Goal: Task Accomplishment & Management: Complete application form

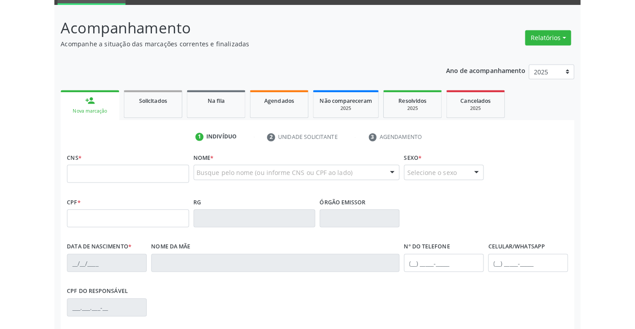
scroll to position [45, 0]
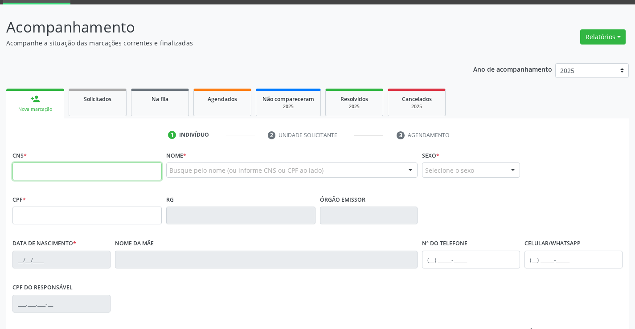
click at [56, 167] on input "text" at bounding box center [86, 172] width 149 height 18
type input "700 0028 8907 8706"
type input "0516177907"
type input "[DATE]"
type input "[PHONE_NUMBER]"
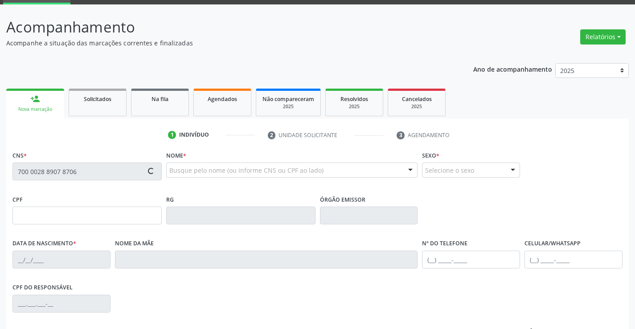
type input "[PHONE_NUMBER]"
type input "563.045.015-87"
type input "402"
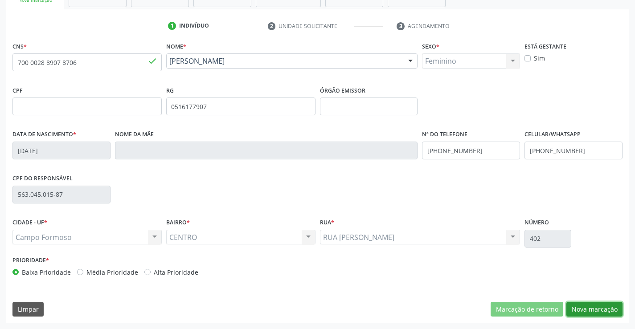
click at [520, 309] on button "Nova marcação" at bounding box center [594, 309] width 56 height 15
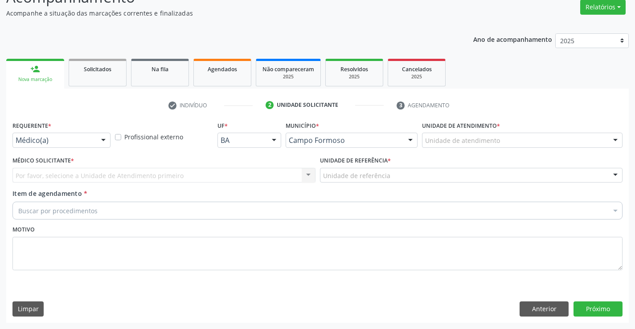
click at [94, 138] on div "Médico(a)" at bounding box center [61, 140] width 98 height 15
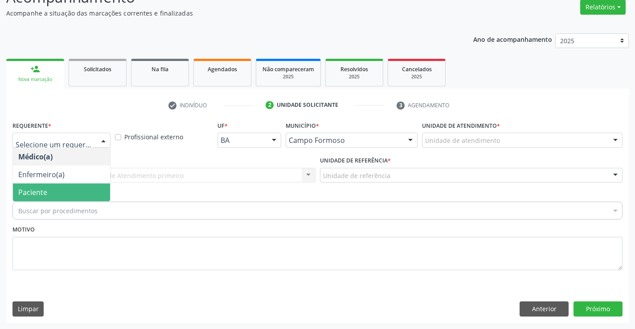
click at [70, 195] on span "Paciente" at bounding box center [61, 193] width 97 height 18
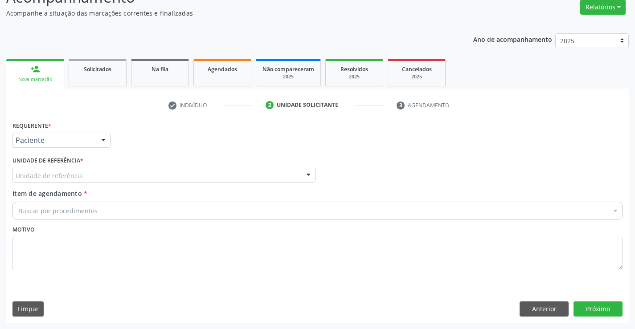
click at [104, 176] on div "Unidade de referência" at bounding box center [163, 175] width 303 height 15
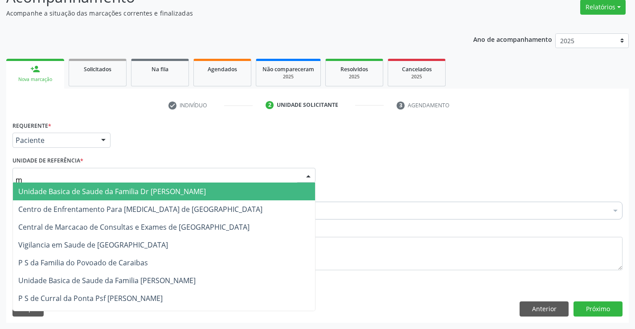
type input "mu"
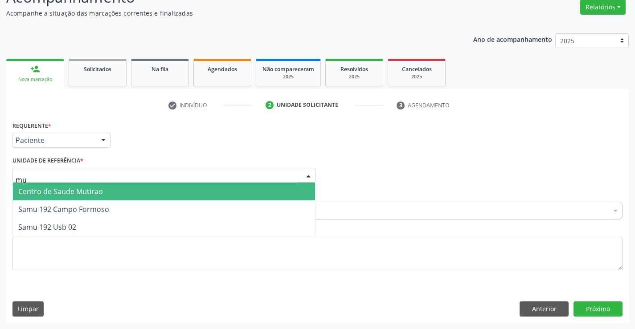
click at [102, 192] on span "Centro de Saude Mutirao" at bounding box center [164, 192] width 302 height 18
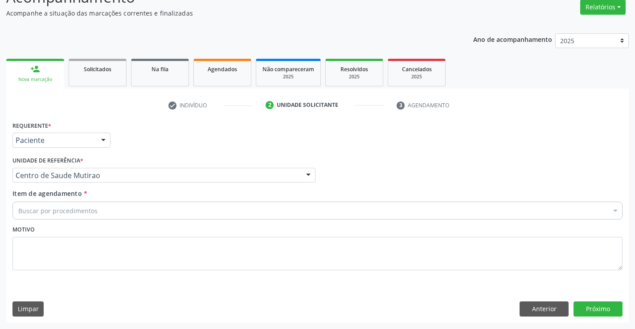
click at [93, 217] on div "Buscar por procedimentos" at bounding box center [317, 211] width 610 height 18
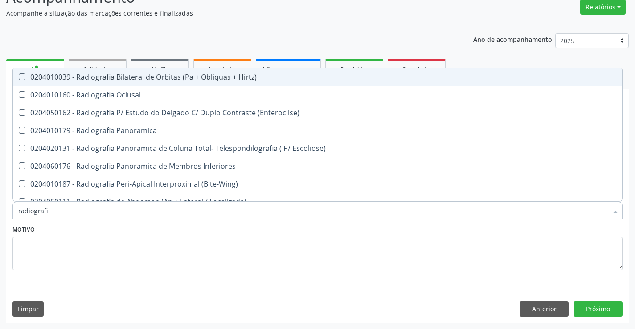
type input "radiografia"
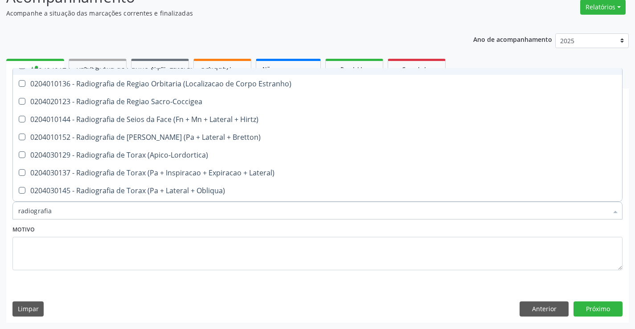
scroll to position [1114, 0]
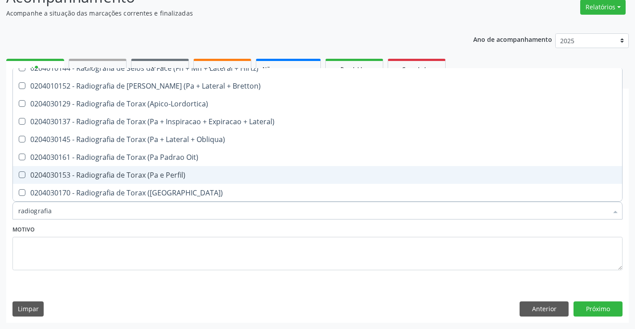
click at [134, 172] on div "0204030153 - Radiografia de Torax (Pa e Perfil)" at bounding box center [317, 175] width 599 height 7
checkbox Perfil\) "true"
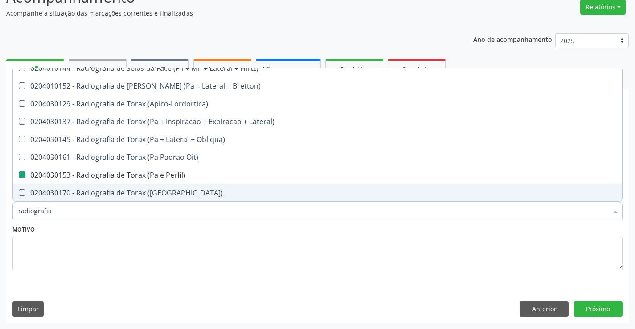
click at [153, 234] on div "Motivo" at bounding box center [317, 246] width 610 height 47
checkbox Oclusal "true"
checkbox Perfil\) "false"
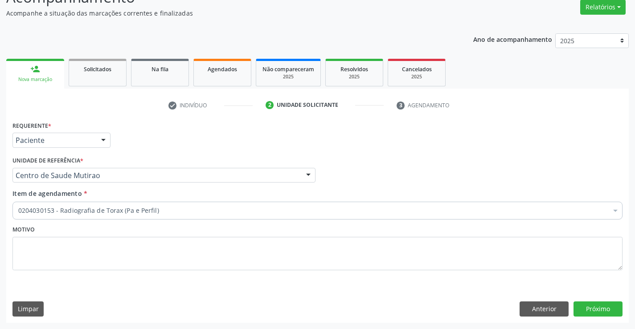
scroll to position [0, 0]
click at [520, 305] on button "Próximo" at bounding box center [598, 309] width 49 height 15
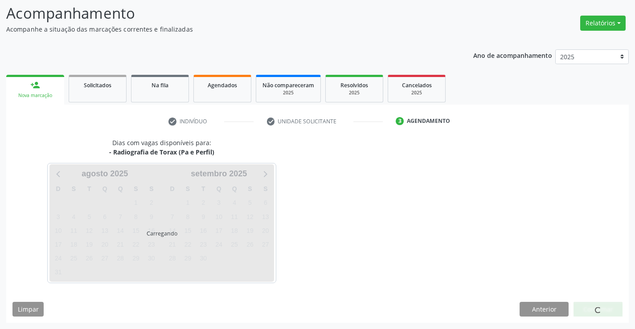
scroll to position [58, 0]
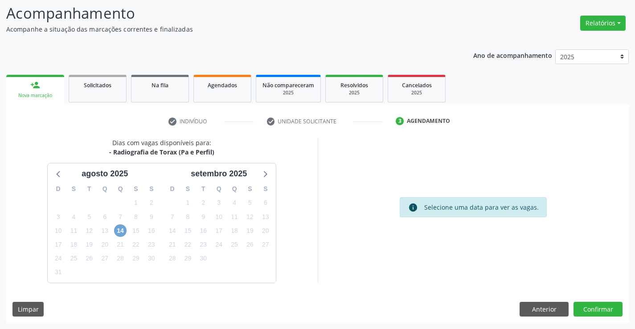
click at [120, 230] on span "14" at bounding box center [120, 231] width 12 height 12
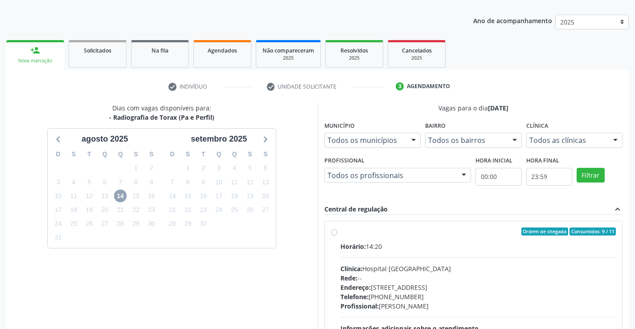
scroll to position [103, 0]
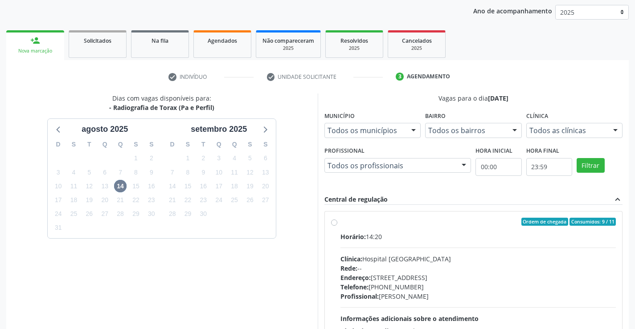
click at [341, 223] on label "Ordem de chegada Consumidos: 9 / 11 Horário: 14:20 Clínica: Hospital [GEOGRAPHI…" at bounding box center [479, 286] width 276 height 137
click at [333, 223] on input "Ordem de chegada Consumidos: 9 / 11 Horário: 14:20 Clínica: Hospital [GEOGRAPHI…" at bounding box center [334, 222] width 6 height 8
radio input "true"
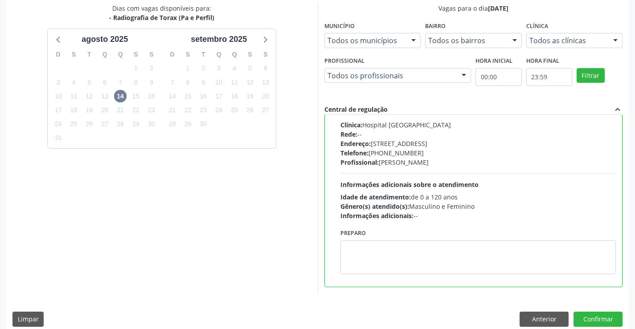
scroll to position [203, 0]
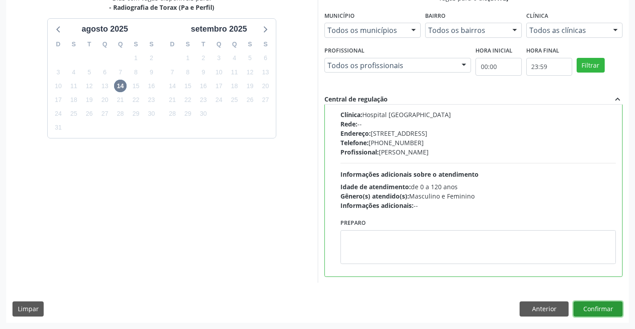
click at [520, 308] on button "Confirmar" at bounding box center [598, 309] width 49 height 15
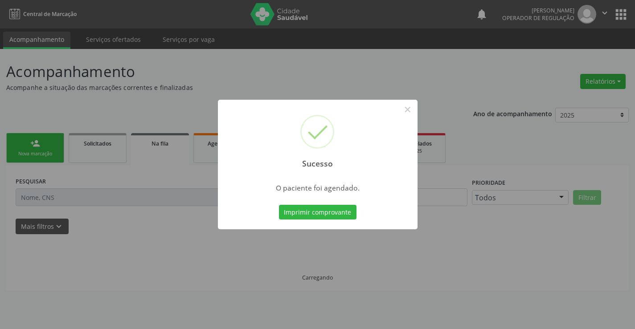
scroll to position [0, 0]
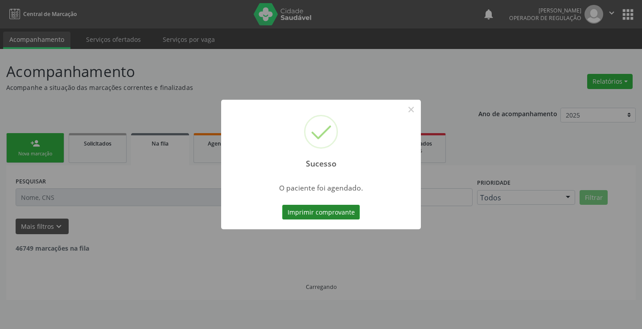
click at [328, 211] on button "Imprimir comprovante" at bounding box center [321, 212] width 78 height 15
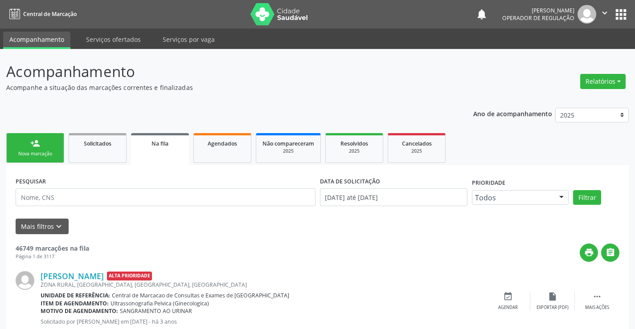
click at [53, 148] on link "person_add Nova marcação" at bounding box center [35, 148] width 58 height 30
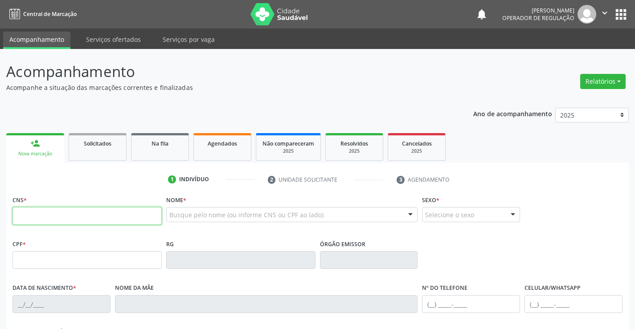
click at [58, 220] on input "text" at bounding box center [86, 216] width 149 height 18
type input "700 0028 8907 8706"
type input "0516177907"
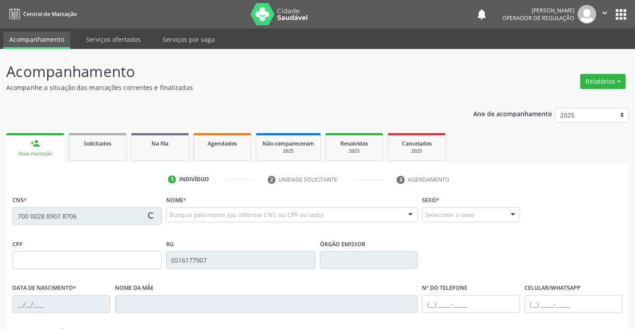
type input "[DATE]"
type input "[PHONE_NUMBER]"
type input "563.045.015-87"
type input "402"
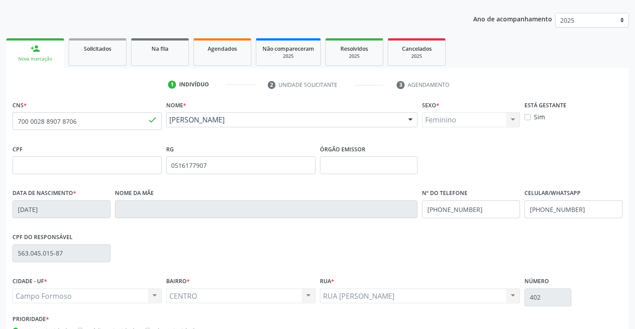
scroll to position [154, 0]
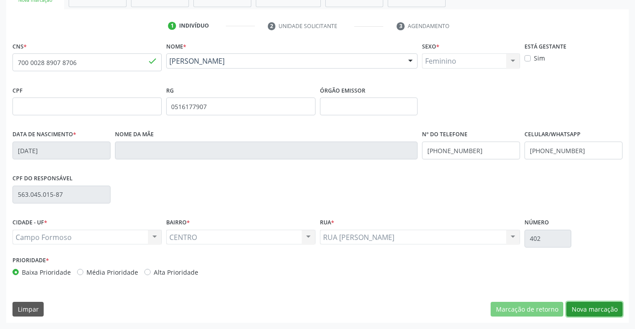
click at [520, 308] on button "Nova marcação" at bounding box center [594, 309] width 56 height 15
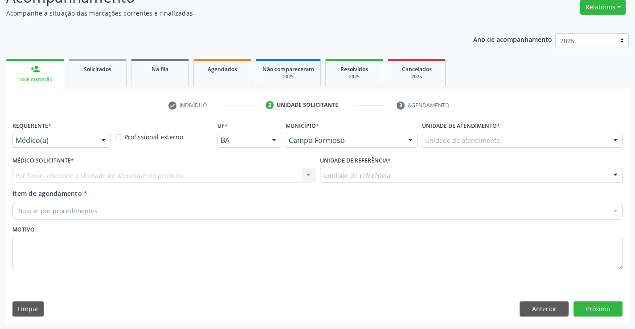
scroll to position [74, 0]
click at [101, 140] on div at bounding box center [103, 140] width 13 height 15
drag, startPoint x: 101, startPoint y: 140, endPoint x: 91, endPoint y: 160, distance: 22.7
click at [101, 141] on div at bounding box center [103, 140] width 13 height 15
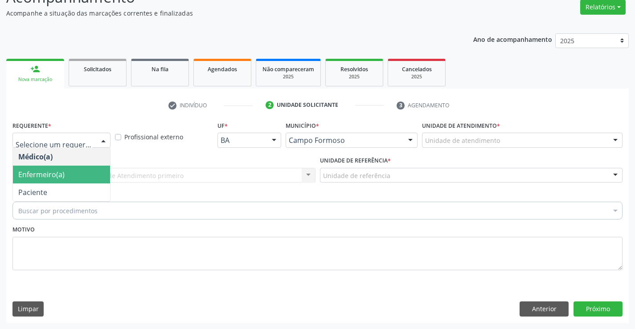
click at [104, 140] on div at bounding box center [103, 140] width 13 height 15
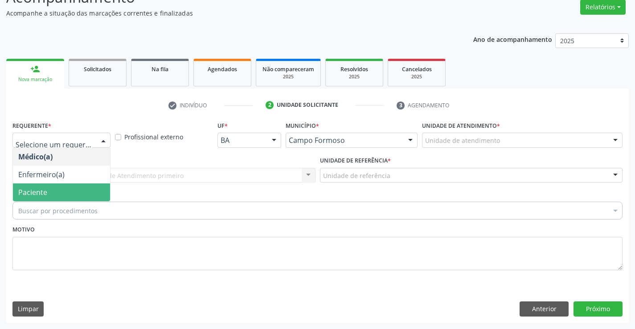
click at [70, 192] on span "Paciente" at bounding box center [61, 193] width 97 height 18
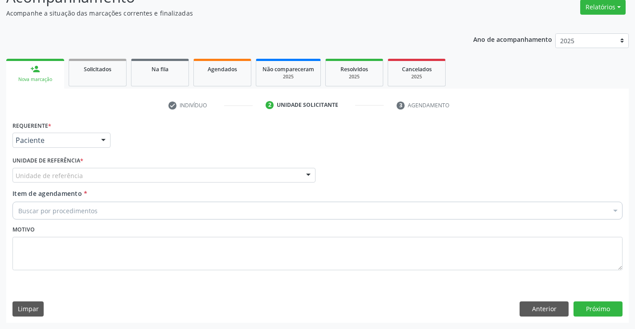
click at [89, 173] on div "Unidade de referência" at bounding box center [163, 175] width 303 height 15
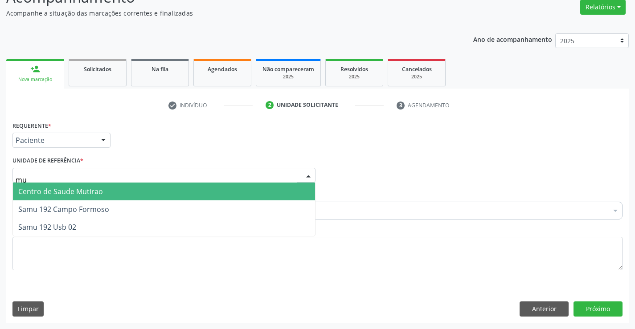
type input "mut"
click at [107, 192] on span "Centro de Saude Mutirao" at bounding box center [164, 192] width 302 height 18
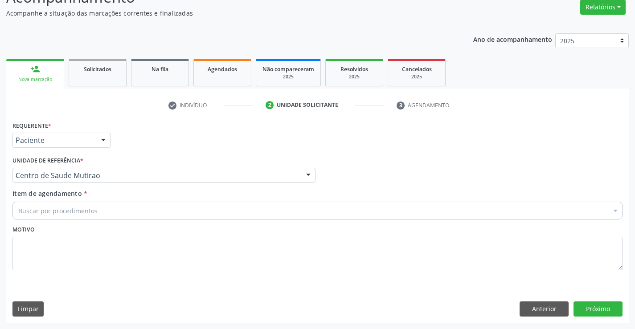
click at [101, 211] on div "Buscar por procedimentos" at bounding box center [317, 211] width 610 height 18
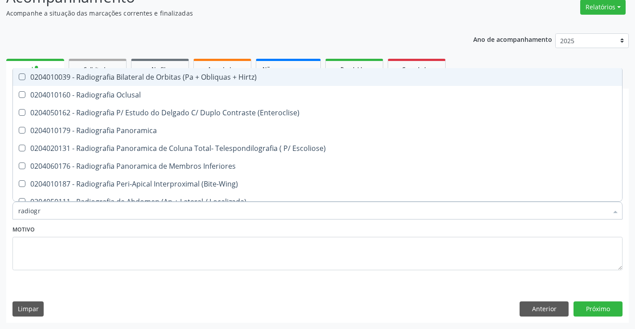
type input "radiogra"
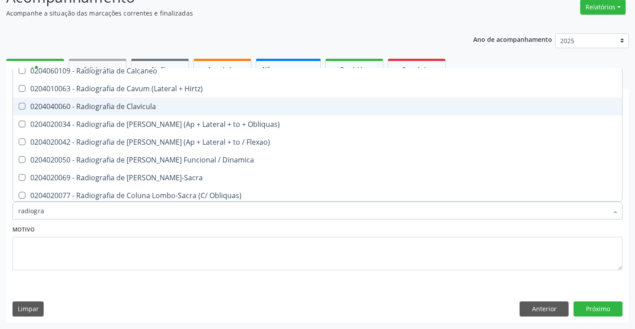
scroll to position [401, 0]
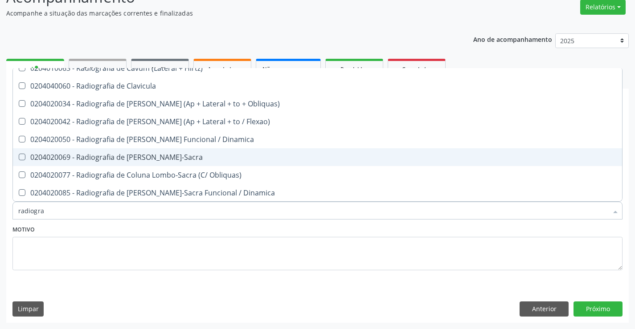
click at [161, 158] on div "0204020069 - Radiografia de [PERSON_NAME]-Sacra" at bounding box center [317, 157] width 599 height 7
checkbox Lombo-Sacra "true"
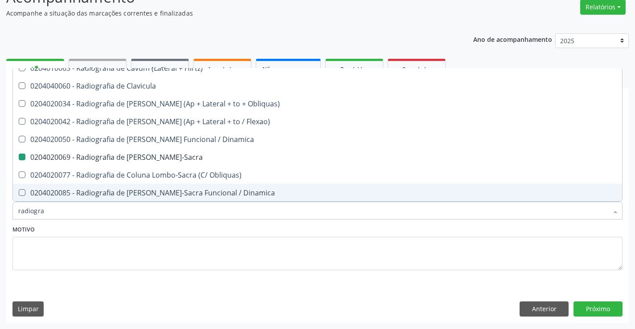
click at [166, 233] on div "Motivo" at bounding box center [317, 246] width 610 height 47
checkbox Oclusal "true"
checkbox Lombo-Sacra "false"
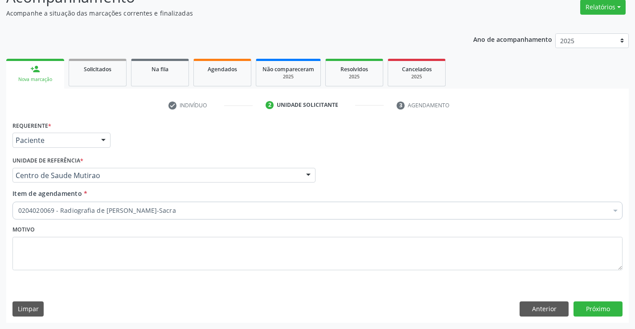
scroll to position [0, 0]
click at [520, 310] on button "Próximo" at bounding box center [598, 309] width 49 height 15
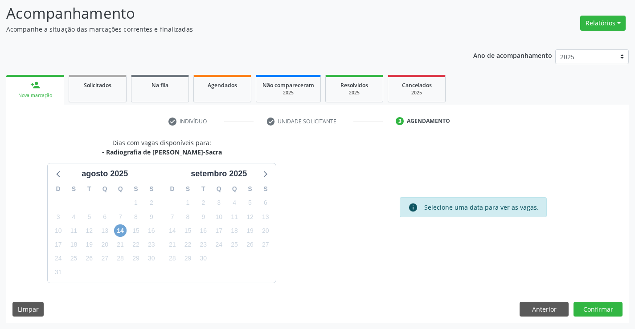
click at [119, 231] on span "14" at bounding box center [120, 231] width 12 height 12
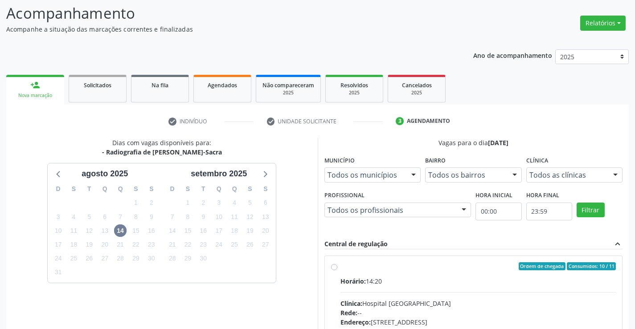
click at [341, 268] on label "Ordem de chegada Consumidos: 10 / 11 Horário: 14:20 Clínica: Hospital [GEOGRAPH…" at bounding box center [479, 331] width 276 height 137
click at [336, 268] on input "Ordem de chegada Consumidos: 10 / 11 Horário: 14:20 Clínica: Hospital [GEOGRAPH…" at bounding box center [334, 267] width 6 height 8
radio input "true"
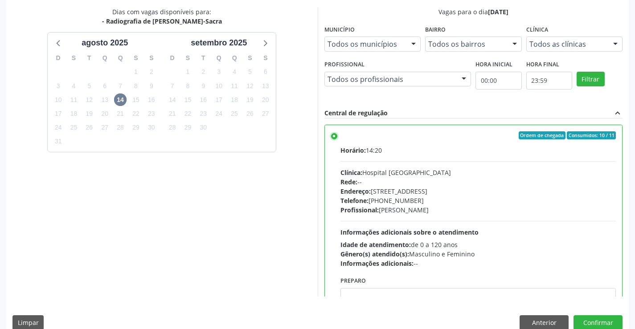
scroll to position [192, 0]
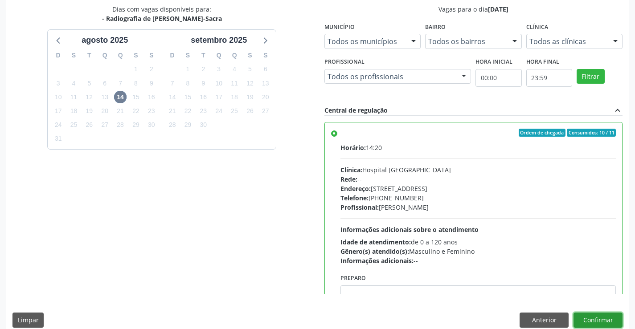
click at [520, 320] on button "Confirmar" at bounding box center [598, 320] width 49 height 15
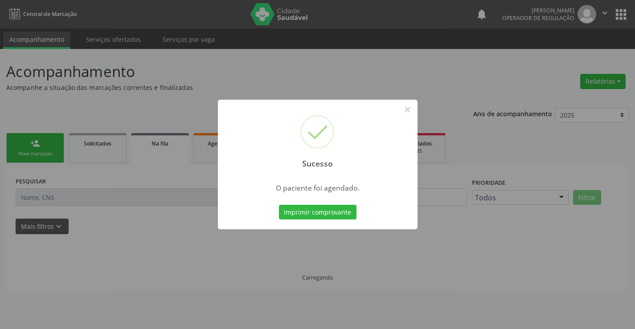
scroll to position [0, 0]
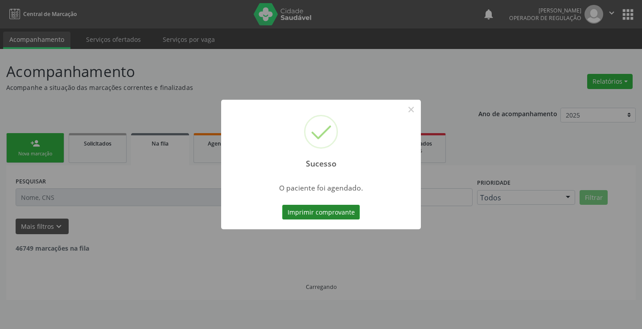
click at [331, 210] on button "Imprimir comprovante" at bounding box center [321, 212] width 78 height 15
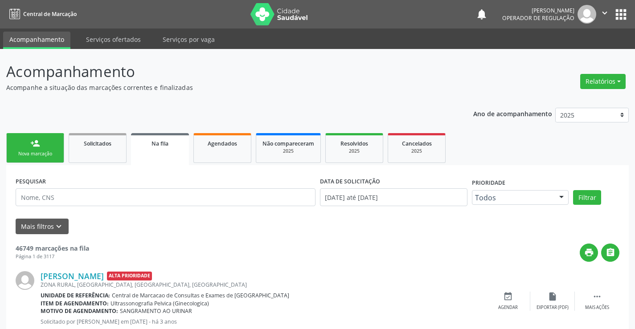
click at [51, 145] on link "person_add Nova marcação" at bounding box center [35, 148] width 58 height 30
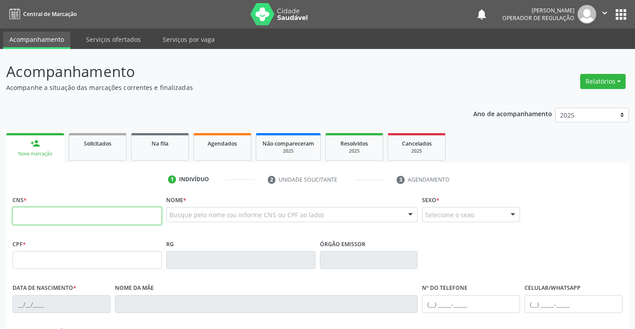
click at [52, 218] on input "text" at bounding box center [86, 216] width 149 height 18
type input "700 0028 8907 8706"
type input "0516177907"
type input "[DATE]"
type input "[PHONE_NUMBER]"
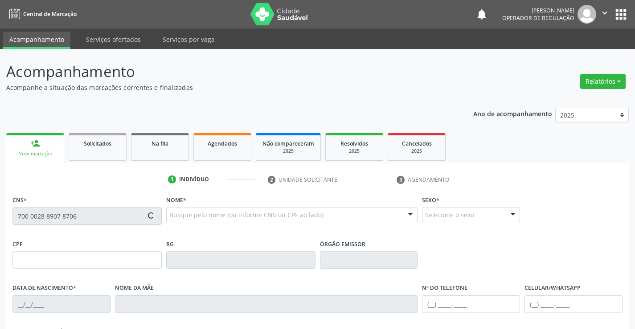
type input "[PHONE_NUMBER]"
type input "563.045.015-87"
type input "402"
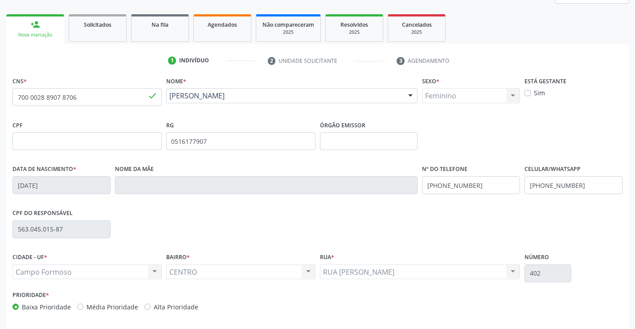
scroll to position [154, 0]
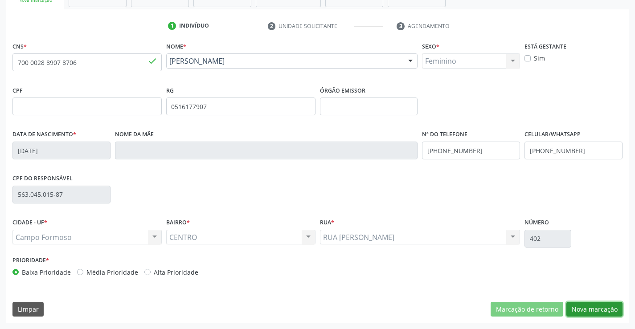
click at [520, 310] on button "Nova marcação" at bounding box center [594, 309] width 56 height 15
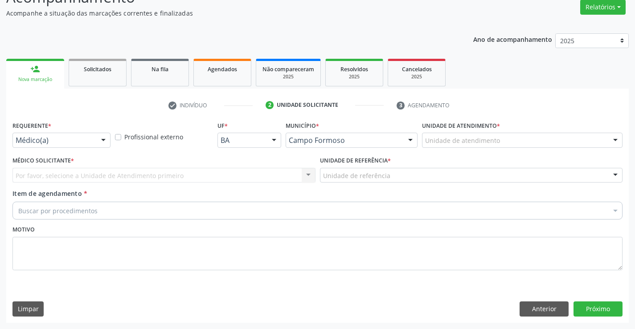
scroll to position [74, 0]
click at [99, 140] on div at bounding box center [103, 140] width 13 height 15
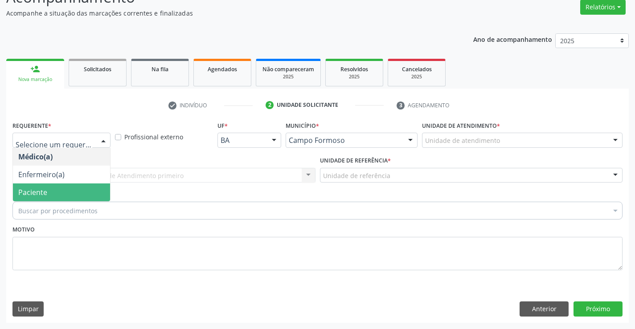
click at [78, 195] on span "Paciente" at bounding box center [61, 193] width 97 height 18
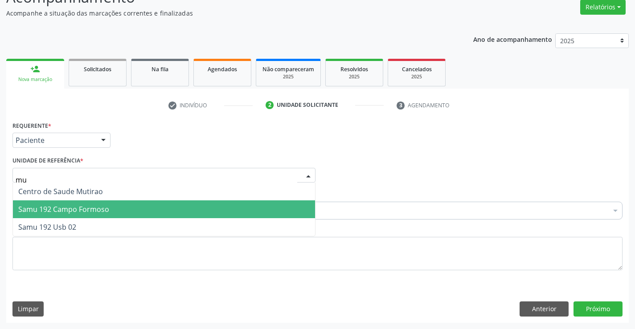
type input "mut"
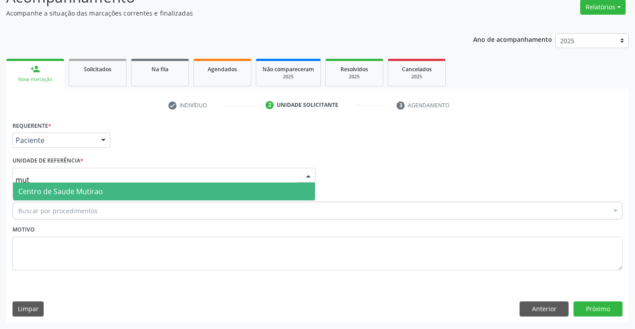
click at [109, 195] on span "Centro de Saude Mutirao" at bounding box center [164, 192] width 302 height 18
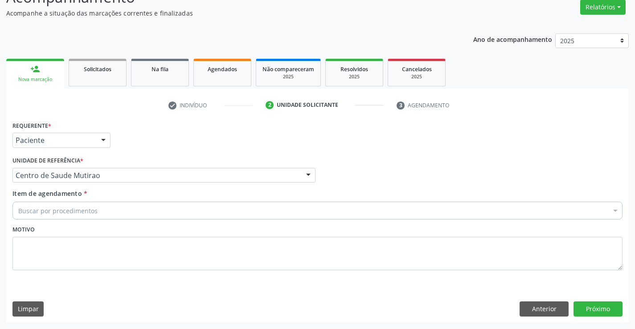
click at [102, 213] on div "Buscar por procedimentos" at bounding box center [317, 211] width 610 height 18
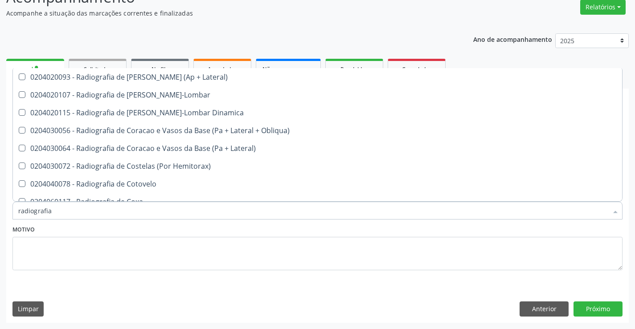
scroll to position [579, 0]
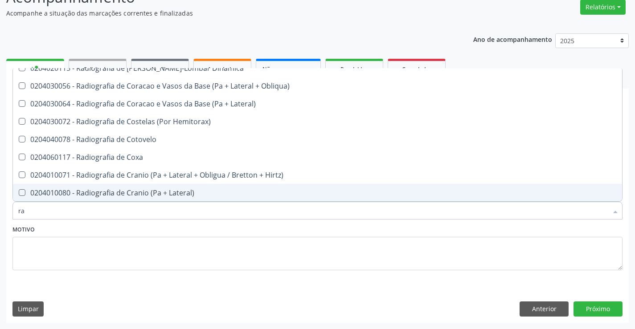
type input "r"
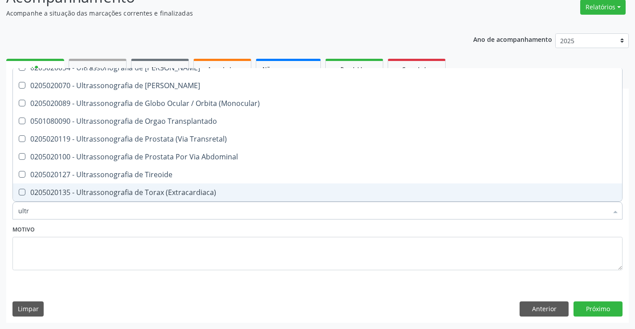
scroll to position [295, 0]
type input "ultra"
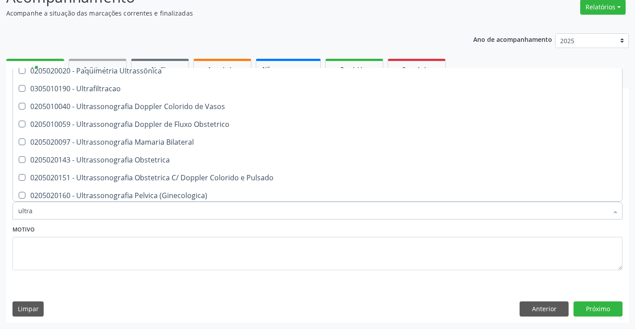
scroll to position [72, 0]
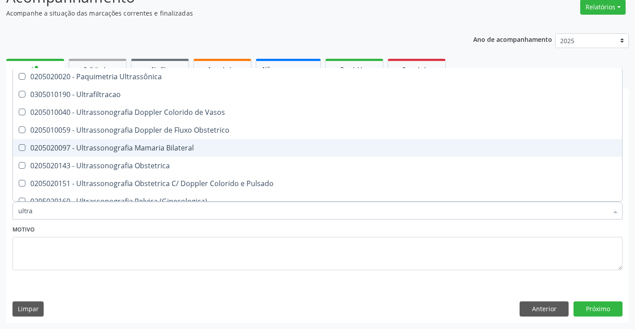
click at [123, 144] on div "0205020097 - Ultrassonografia Mamaria Bilateral" at bounding box center [317, 147] width 599 height 7
checkbox Bilateral "true"
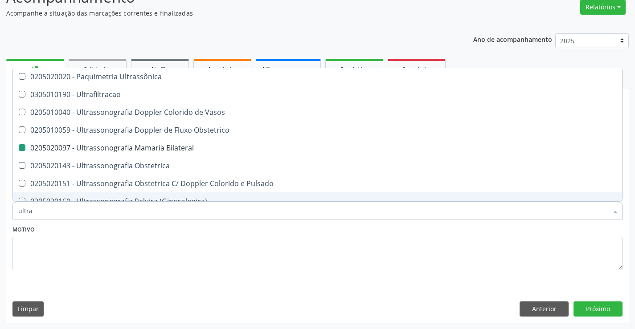
click at [144, 233] on div "Motivo" at bounding box center [317, 246] width 610 height 47
checkbox X "true"
checkbox Bilateral "false"
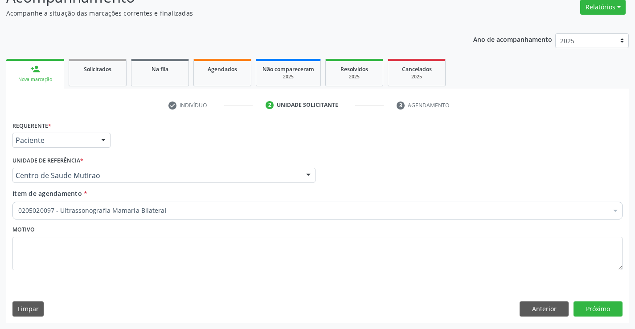
scroll to position [0, 0]
click at [520, 312] on button "Próximo" at bounding box center [598, 309] width 49 height 15
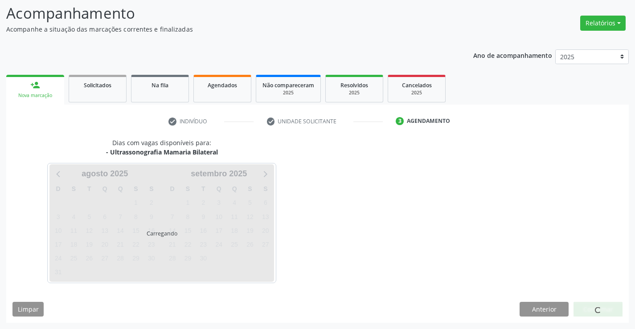
scroll to position [58, 0]
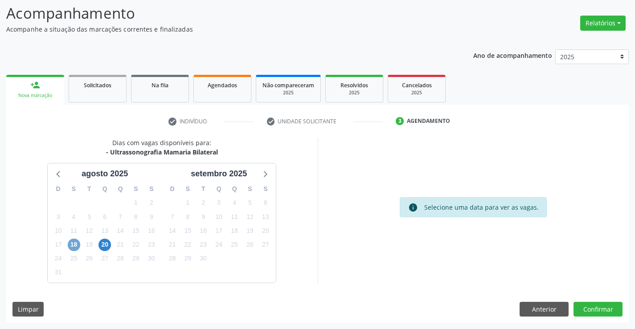
click at [76, 247] on span "18" at bounding box center [74, 245] width 12 height 12
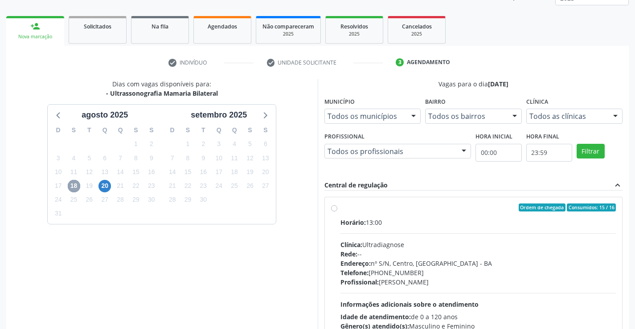
scroll to position [148, 0]
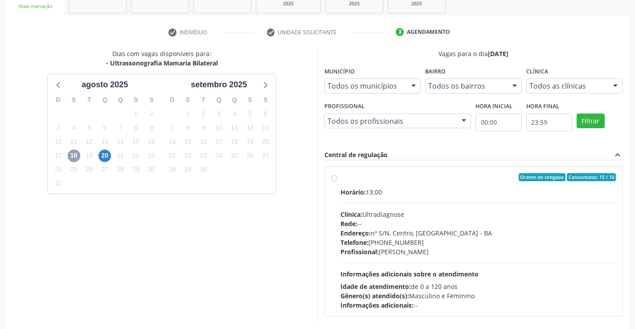
click at [73, 157] on span "18" at bounding box center [74, 156] width 12 height 12
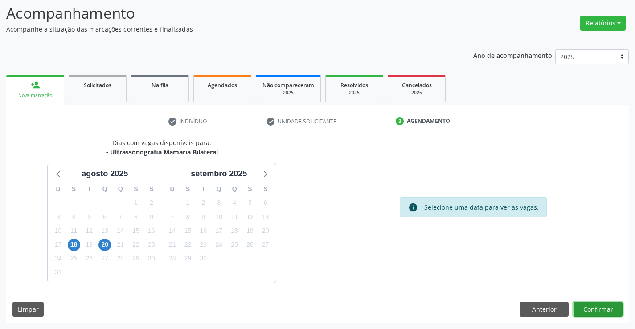
click at [520, 307] on button "Confirmar" at bounding box center [598, 309] width 49 height 15
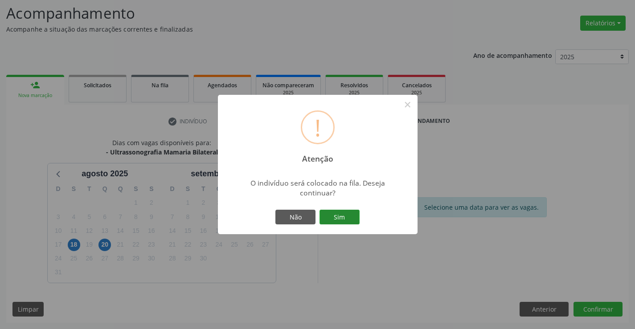
click at [338, 218] on button "Sim" at bounding box center [340, 217] width 40 height 15
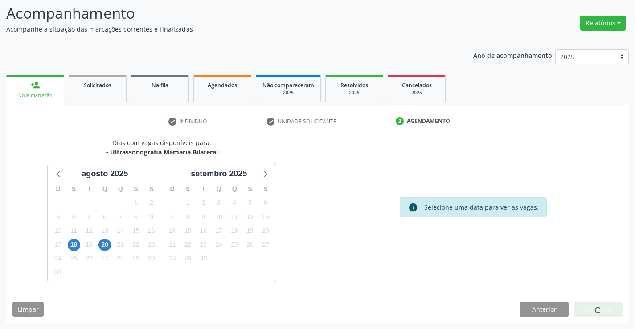
scroll to position [0, 0]
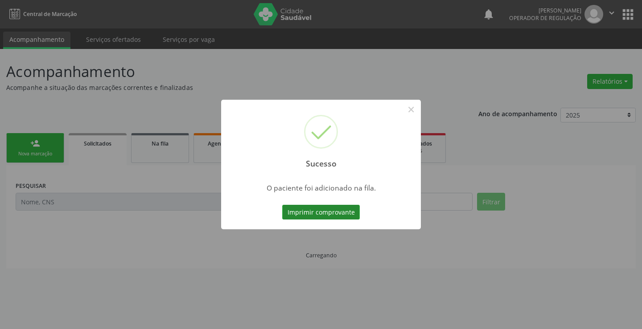
click at [338, 213] on button "Imprimir comprovante" at bounding box center [321, 212] width 78 height 15
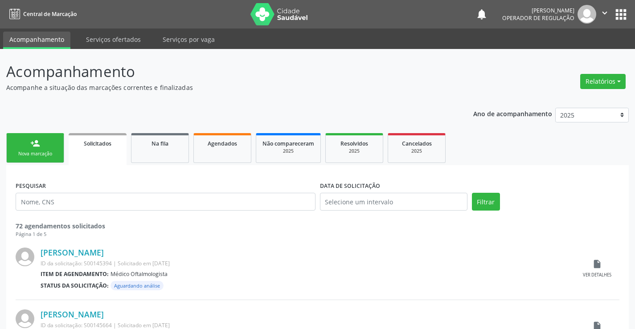
click at [50, 153] on div "Nova marcação" at bounding box center [35, 154] width 45 height 7
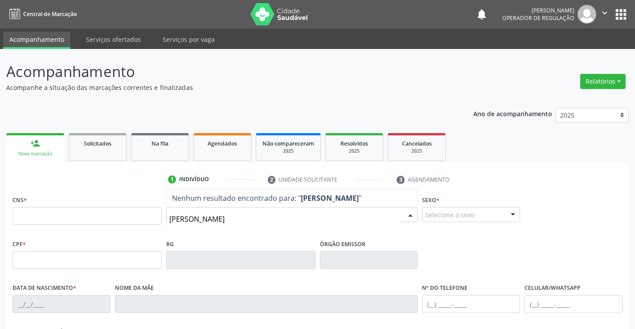
click at [253, 223] on input "[PERSON_NAME]" at bounding box center [284, 219] width 230 height 18
type input "l"
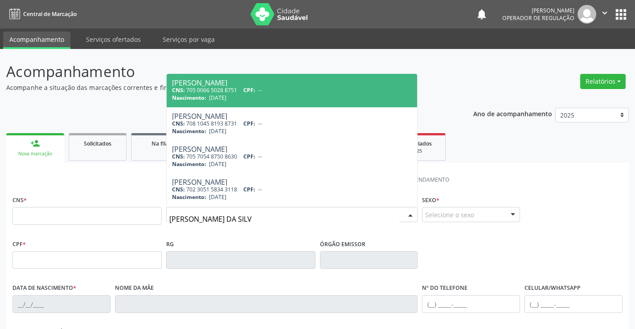
type input "[PERSON_NAME]"
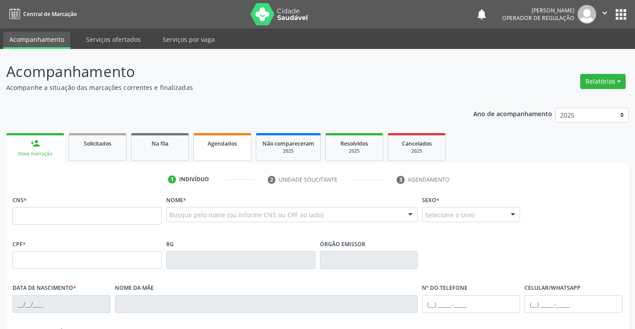
click at [221, 152] on link "Agendados" at bounding box center [222, 147] width 58 height 28
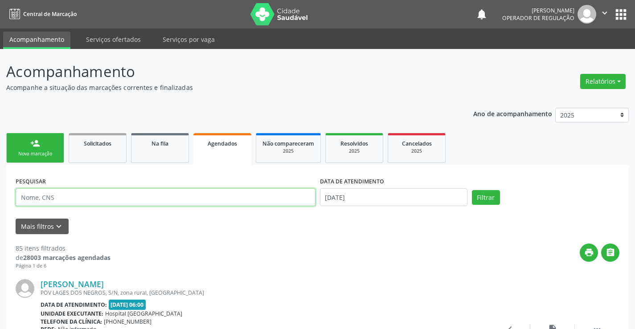
click at [124, 197] on input "text" at bounding box center [166, 198] width 300 height 18
type input "700009594564207"
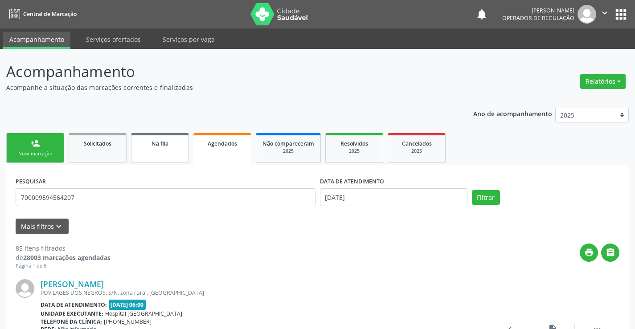
click at [160, 153] on link "Na fila" at bounding box center [160, 148] width 58 height 30
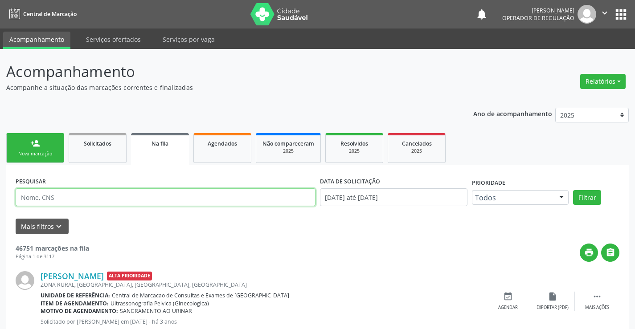
click at [125, 200] on input "text" at bounding box center [166, 198] width 300 height 18
type input "700009594564207"
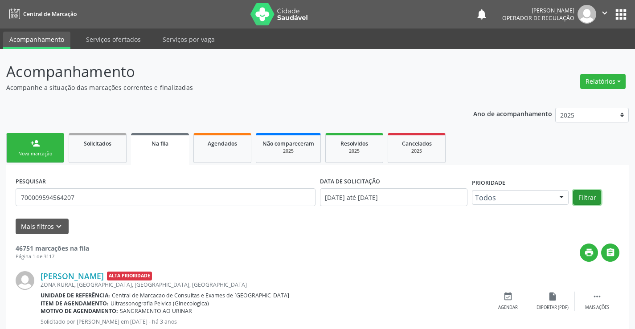
click at [520, 194] on button "Filtrar" at bounding box center [587, 197] width 28 height 15
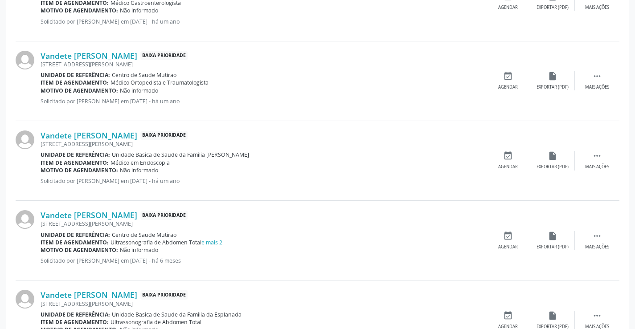
scroll to position [754, 0]
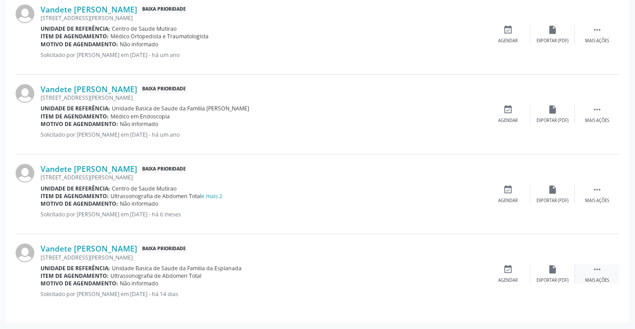
click at [520, 271] on icon "" at bounding box center [597, 270] width 10 height 10
click at [464, 271] on icon "print" at bounding box center [464, 270] width 10 height 10
click at [520, 270] on icon "edit" at bounding box center [553, 270] width 10 height 10
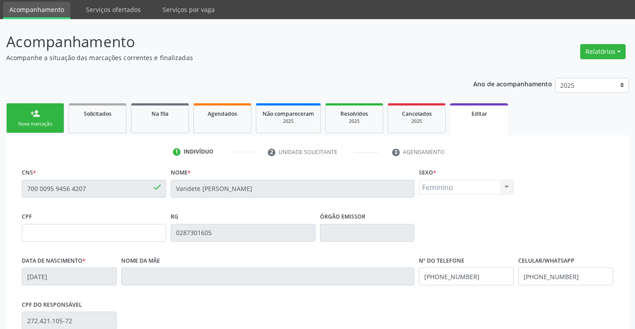
scroll to position [45, 0]
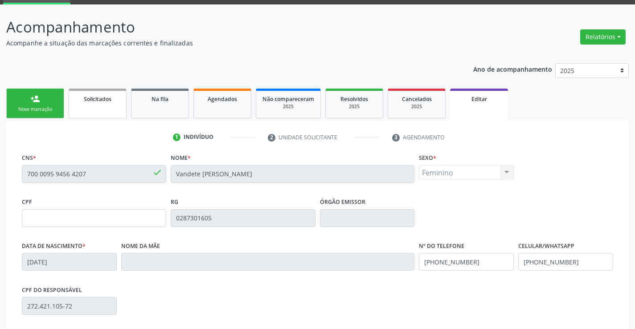
click at [117, 106] on link "Solicitados" at bounding box center [98, 104] width 58 height 30
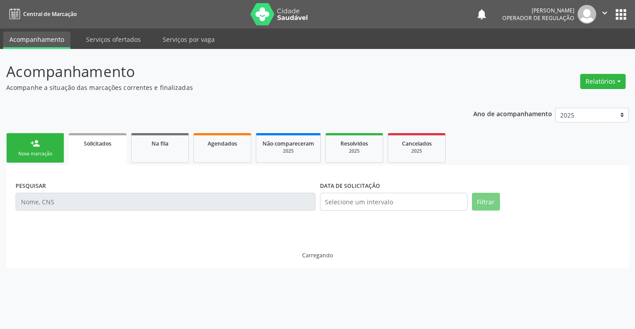
scroll to position [0, 0]
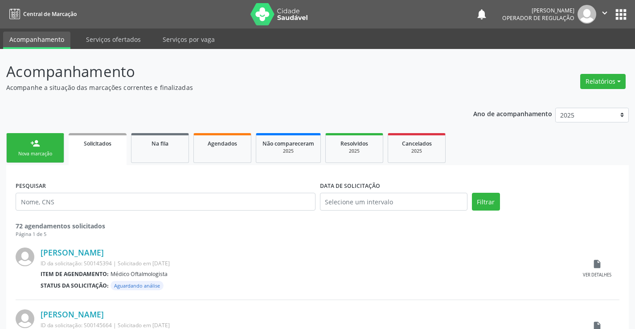
click at [54, 144] on link "person_add Nova marcação" at bounding box center [35, 148] width 58 height 30
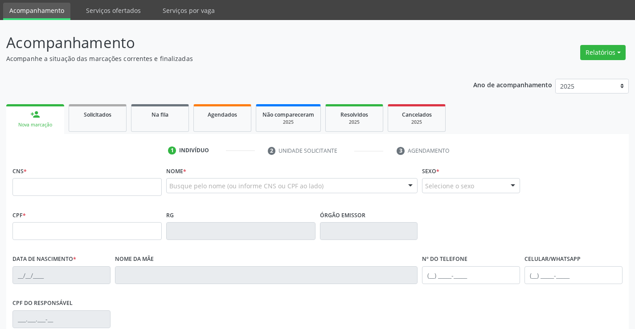
scroll to position [89, 0]
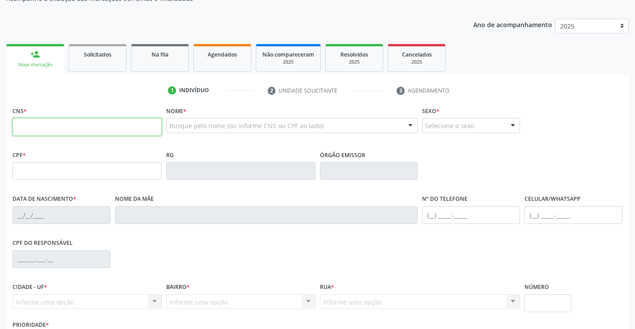
click at [38, 126] on input "text" at bounding box center [86, 127] width 149 height 18
type input "708 6045 8361 8888"
type input "0241259622"
type input "[DATE]"
type input "[PHONE_NUMBER]"
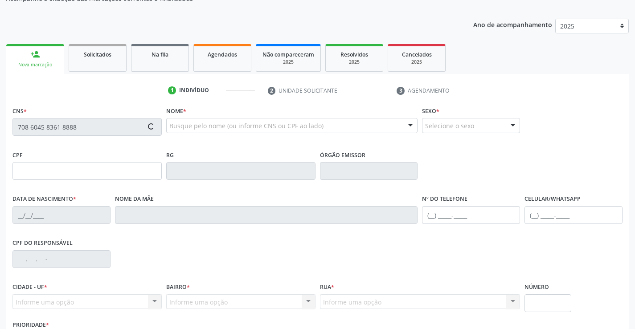
type input "[PHONE_NUMBER]"
type input "98"
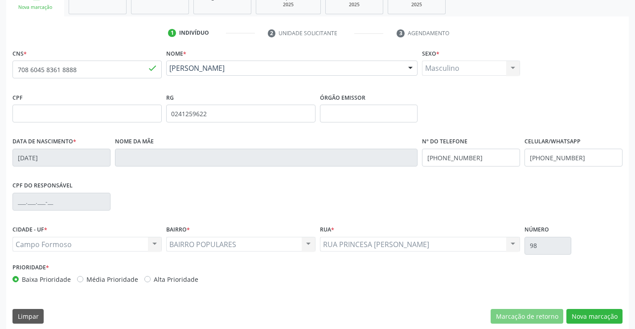
scroll to position [154, 0]
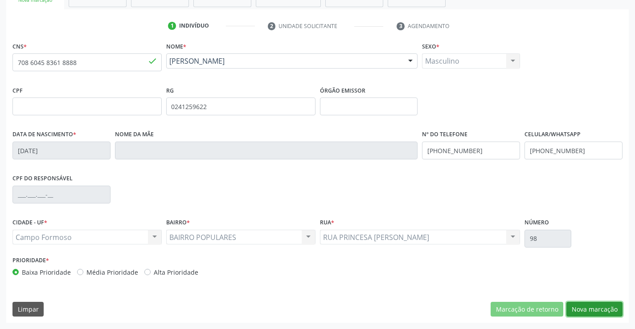
drag, startPoint x: 601, startPoint y: 311, endPoint x: 592, endPoint y: 296, distance: 17.4
click at [520, 308] on button "Nova marcação" at bounding box center [594, 309] width 56 height 15
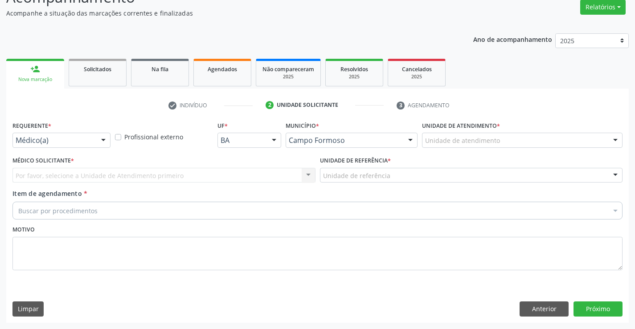
scroll to position [74, 0]
click at [520, 309] on button "Anterior" at bounding box center [544, 309] width 49 height 15
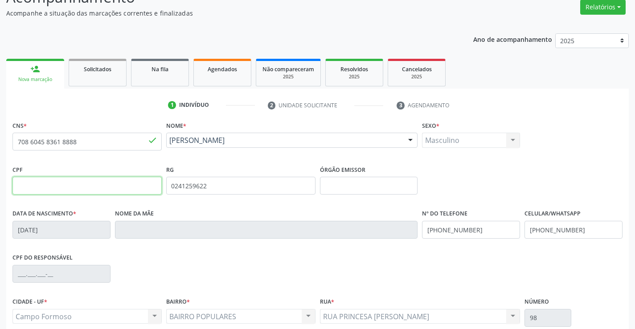
click at [49, 186] on input "text" at bounding box center [86, 186] width 149 height 18
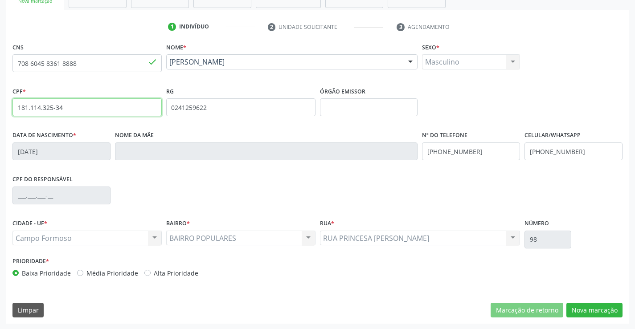
scroll to position [154, 0]
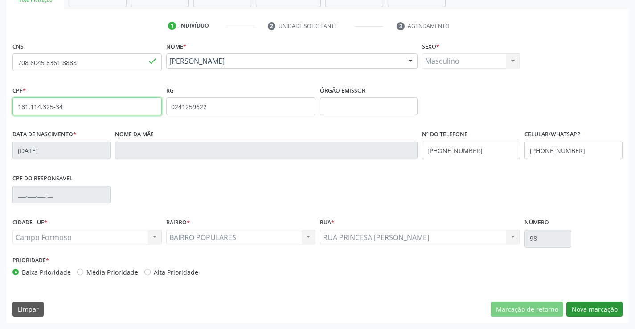
type input "181.114.325-34"
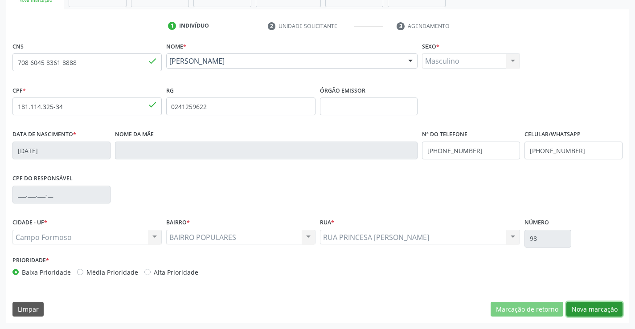
click at [520, 308] on button "Nova marcação" at bounding box center [594, 309] width 56 height 15
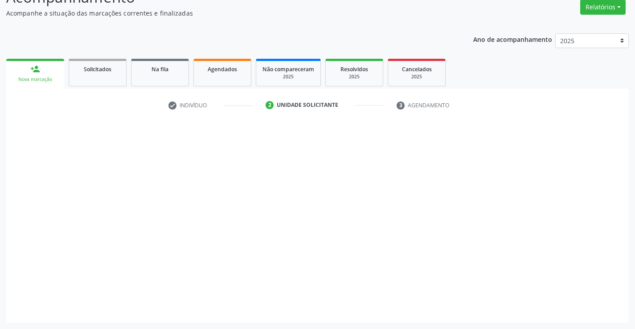
scroll to position [74, 0]
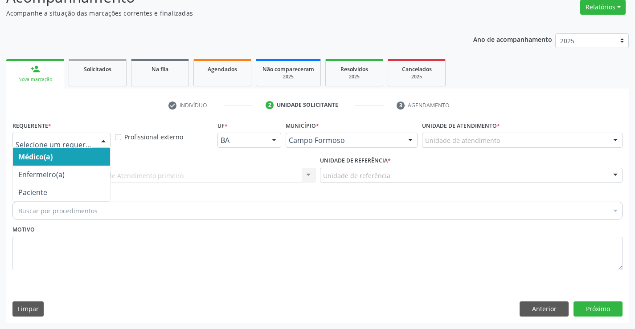
click at [103, 141] on div at bounding box center [103, 140] width 13 height 15
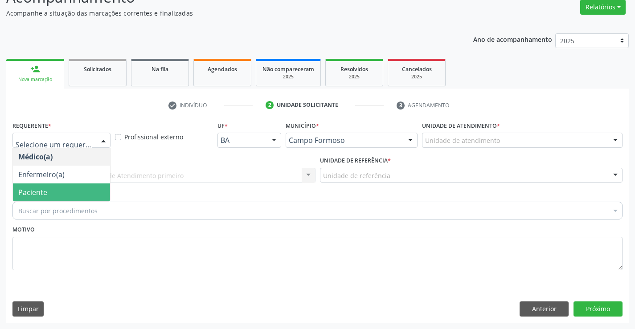
click at [94, 192] on span "Paciente" at bounding box center [61, 193] width 97 height 18
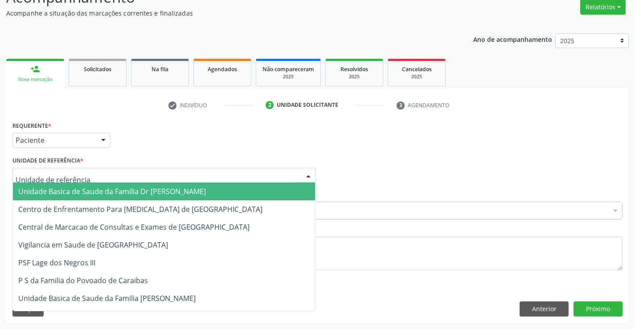
click at [97, 175] on div at bounding box center [163, 175] width 303 height 15
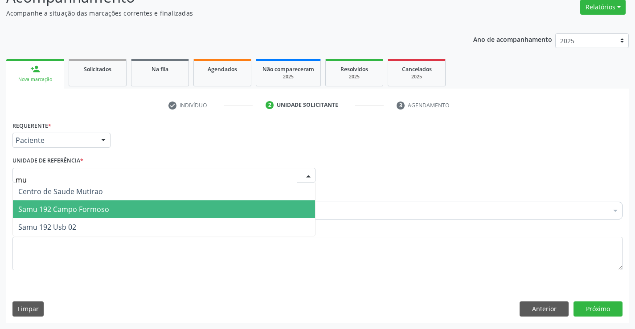
type input "mut"
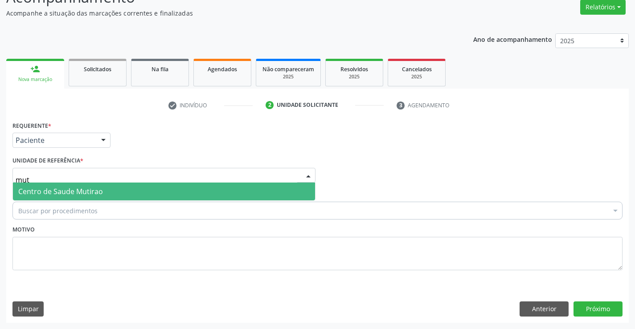
click at [113, 194] on span "Centro de Saude Mutirao" at bounding box center [164, 192] width 302 height 18
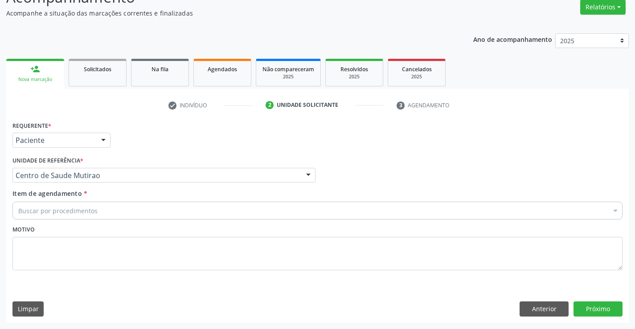
click at [107, 216] on div "Buscar por procedimentos" at bounding box center [317, 211] width 610 height 18
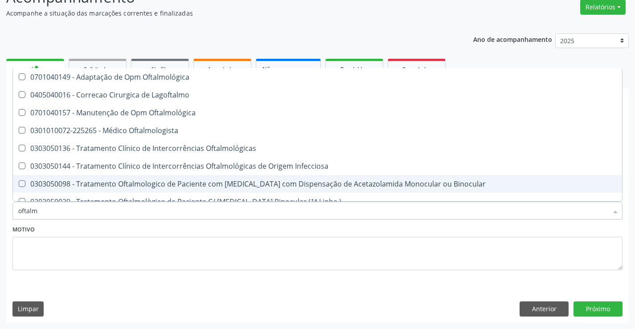
type input "oftalmo"
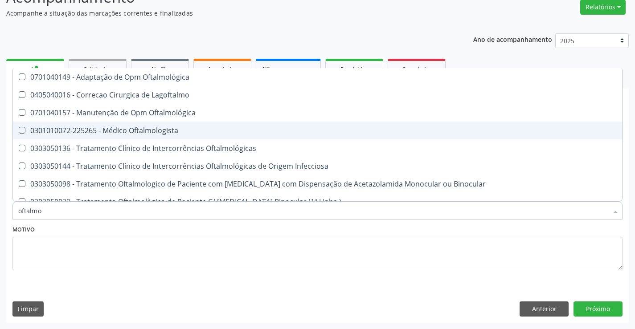
drag, startPoint x: 173, startPoint y: 127, endPoint x: 188, endPoint y: 181, distance: 55.9
click at [172, 128] on div "0301010072-225265 - Médico Oftalmologista" at bounding box center [317, 130] width 599 height 7
checkbox Oftalmologista "true"
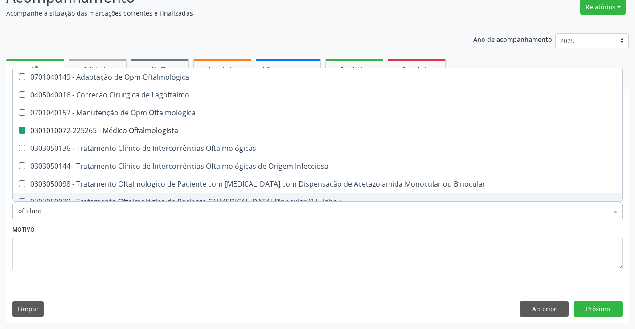
click at [214, 233] on div "Motivo" at bounding box center [317, 246] width 610 height 47
checkbox Lagoftalmo "true"
checkbox Oftalmologista "false"
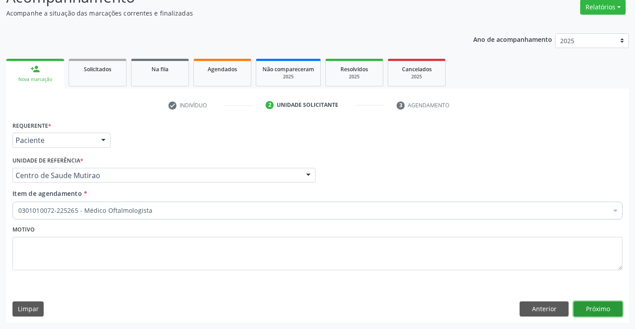
click at [520, 308] on button "Próximo" at bounding box center [598, 309] width 49 height 15
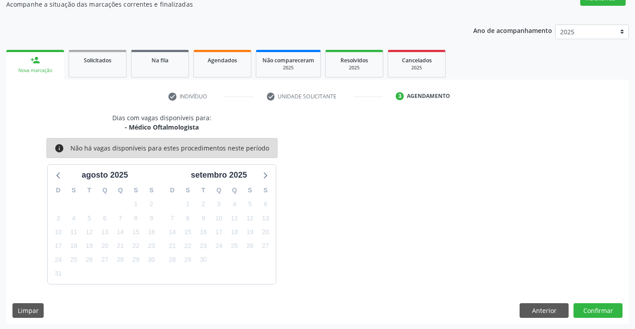
scroll to position [85, 0]
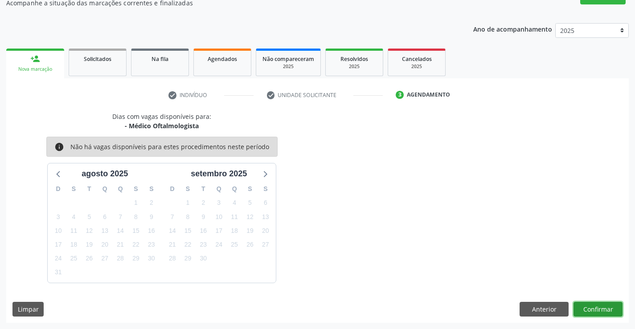
click at [520, 309] on button "Confirmar" at bounding box center [598, 309] width 49 height 15
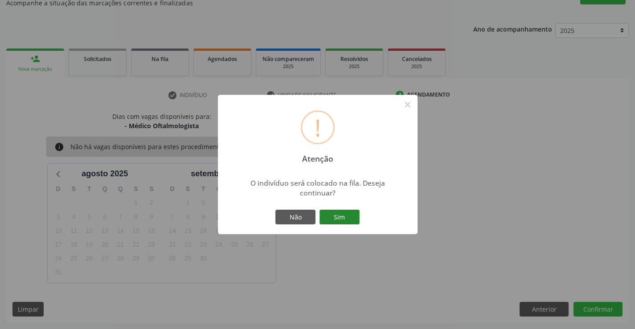
click at [339, 212] on button "Sim" at bounding box center [340, 217] width 40 height 15
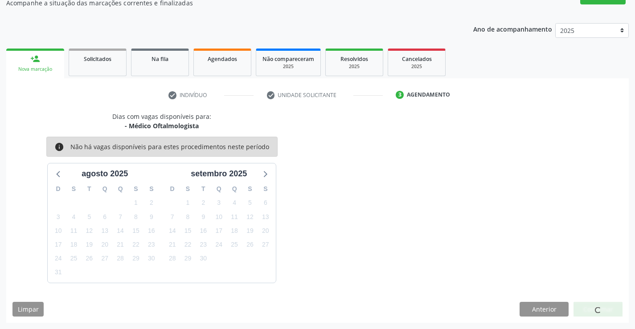
scroll to position [0, 0]
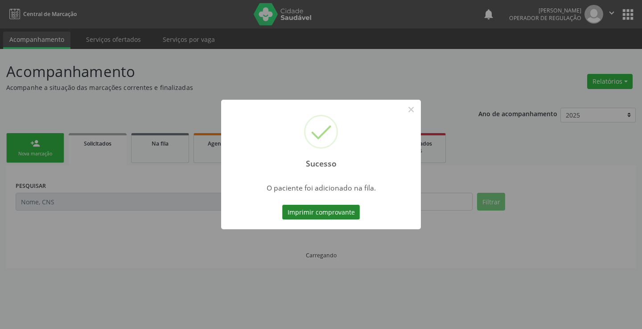
click at [339, 210] on button "Imprimir comprovante" at bounding box center [321, 212] width 78 height 15
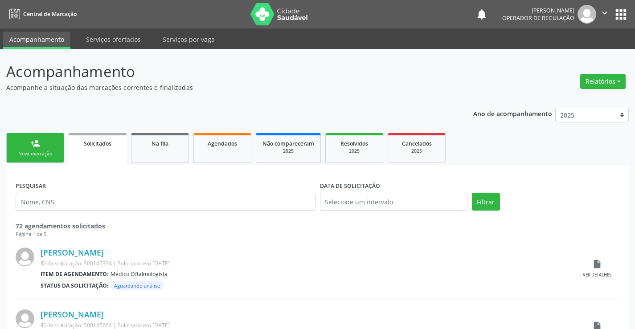
click at [49, 154] on div "Nova marcação" at bounding box center [35, 154] width 45 height 7
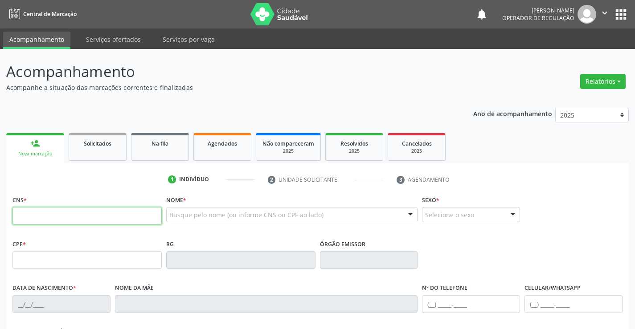
click at [95, 215] on input "text" at bounding box center [86, 216] width 149 height 18
type input "704 6041 1058 5122"
type input "373848699"
type input "[DATE]"
type input "[PHONE_NUMBER]"
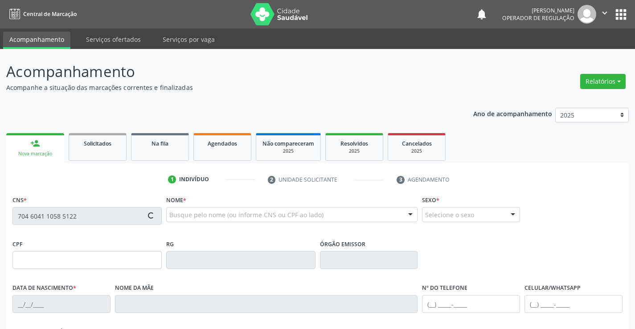
type input "[PHONE_NUMBER]"
type input "900.762.225-00"
type input "SN"
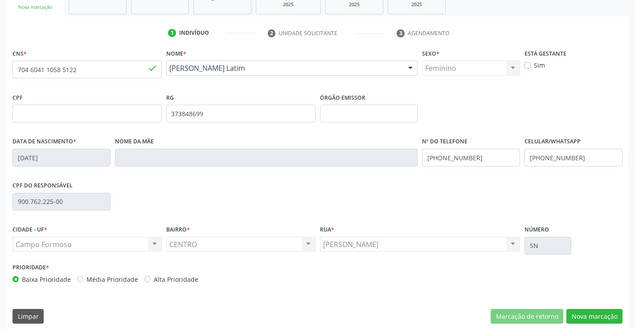
scroll to position [154, 0]
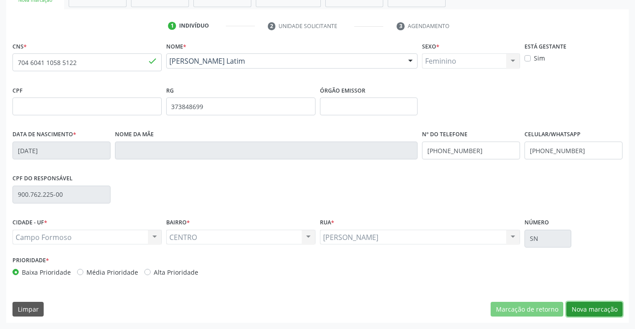
click at [520, 307] on button "Nova marcação" at bounding box center [594, 309] width 56 height 15
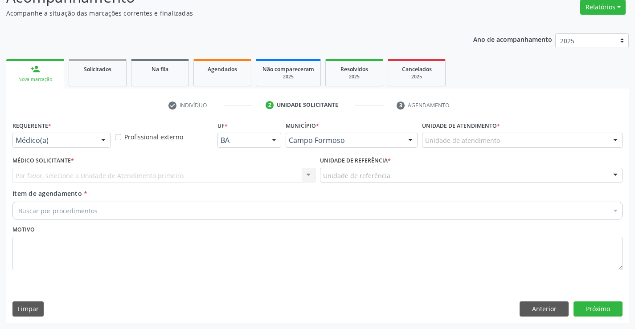
scroll to position [74, 0]
click at [520, 309] on button "Anterior" at bounding box center [544, 309] width 49 height 15
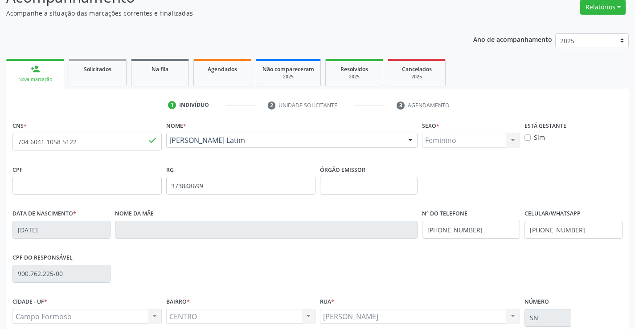
scroll to position [154, 0]
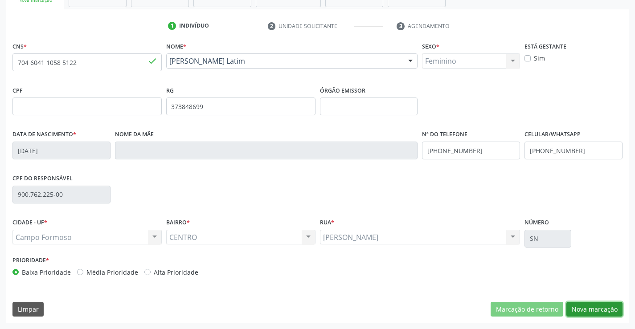
drag, startPoint x: 585, startPoint y: 310, endPoint x: 589, endPoint y: 304, distance: 6.8
click at [520, 309] on button "Nova marcação" at bounding box center [594, 309] width 56 height 15
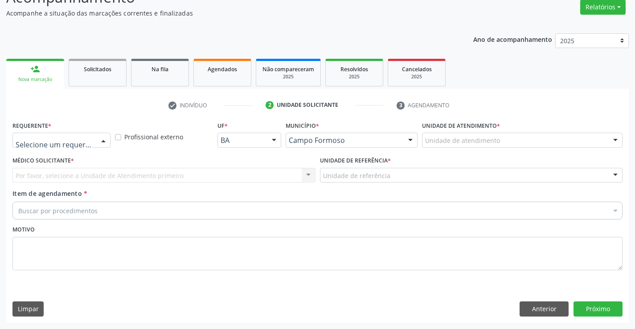
click at [86, 138] on input "text" at bounding box center [54, 145] width 77 height 18
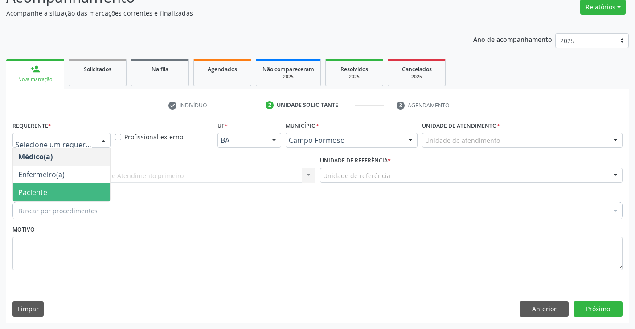
click at [83, 194] on span "Paciente" at bounding box center [61, 193] width 97 height 18
drag, startPoint x: 83, startPoint y: 194, endPoint x: 86, endPoint y: 177, distance: 17.2
click at [83, 191] on span "Paciente" at bounding box center [61, 193] width 97 height 18
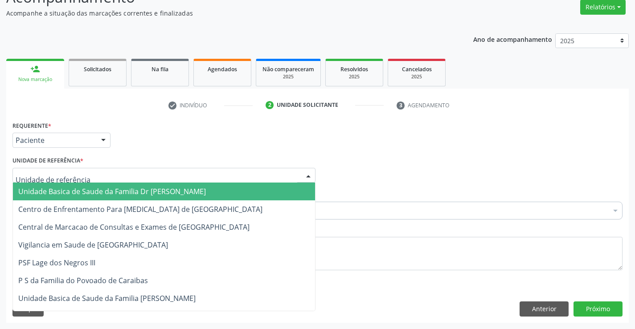
click at [86, 177] on div at bounding box center [163, 175] width 303 height 15
click at [86, 177] on input "text" at bounding box center [157, 180] width 282 height 18
click at [90, 192] on span "Unidade Basica de Saude da Familia Dr [PERSON_NAME]" at bounding box center [112, 192] width 188 height 10
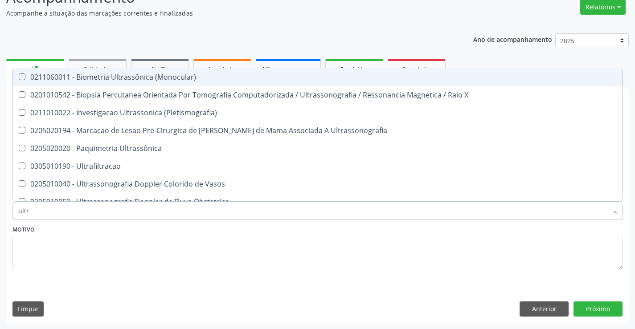
type input "ultra"
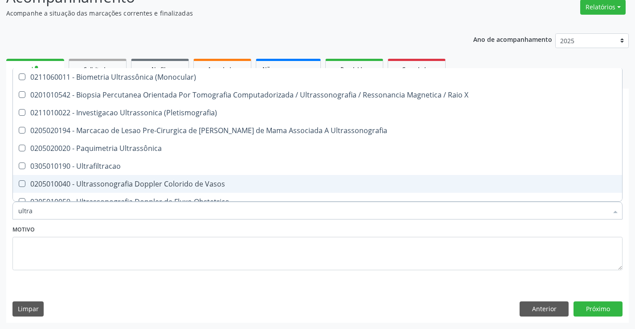
click at [121, 183] on div "0205010040 - Ultrassonografia Doppler Colorido de Vasos" at bounding box center [317, 184] width 599 height 7
checkbox Vasos "true"
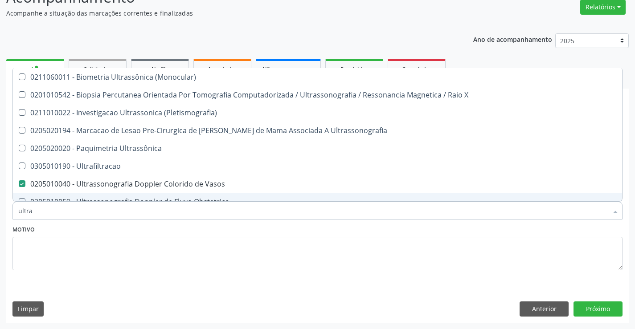
click at [119, 230] on div "Motivo" at bounding box center [317, 246] width 610 height 47
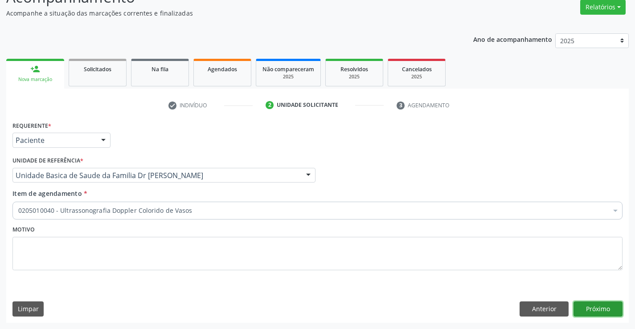
click at [520, 309] on button "Próximo" at bounding box center [598, 309] width 49 height 15
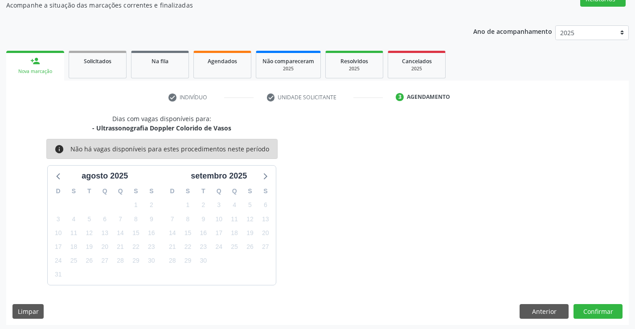
scroll to position [85, 0]
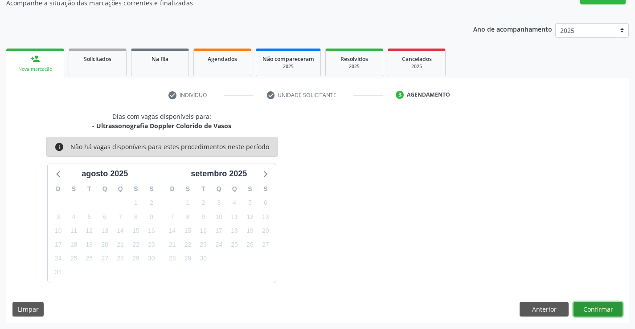
click at [520, 312] on button "Confirmar" at bounding box center [598, 309] width 49 height 15
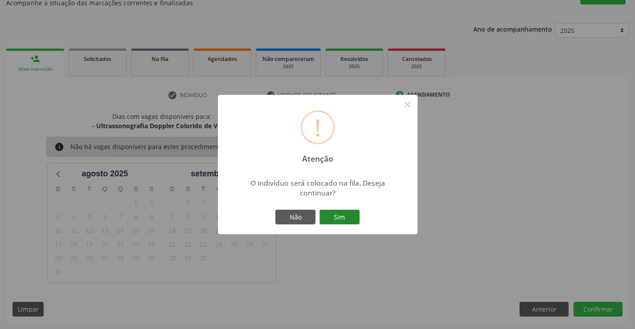
click at [345, 214] on button "Sim" at bounding box center [340, 217] width 40 height 15
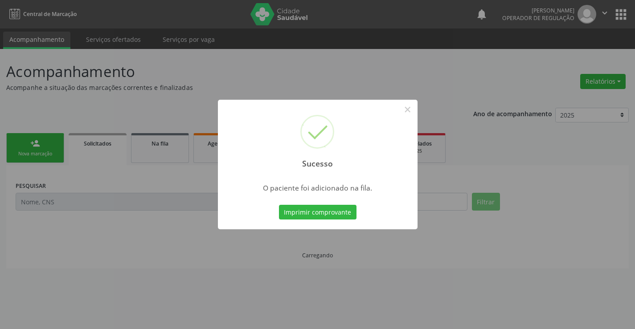
scroll to position [0, 0]
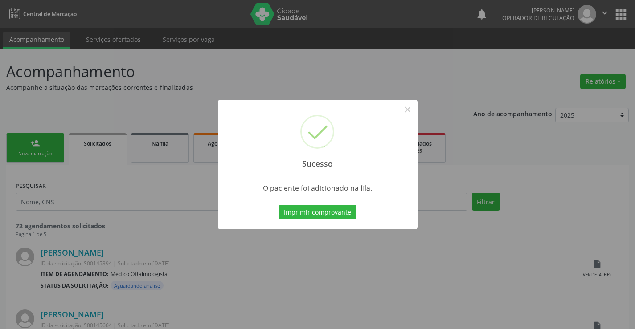
click at [279, 205] on button "Imprimir comprovante" at bounding box center [318, 212] width 78 height 15
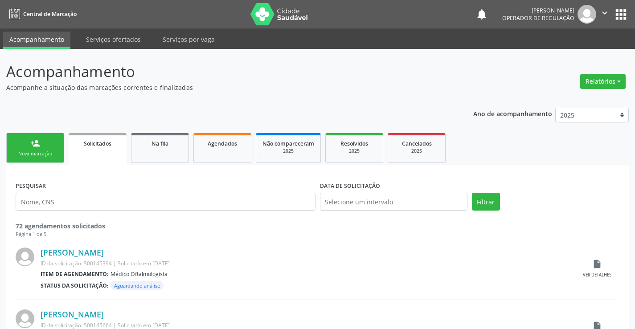
click at [50, 150] on link "person_add Nova marcação" at bounding box center [35, 148] width 58 height 30
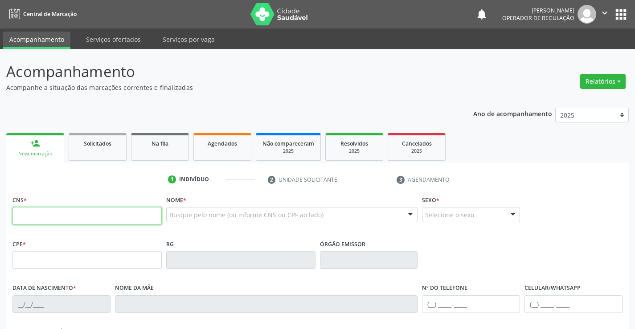
click at [66, 223] on input "text" at bounding box center [86, 216] width 149 height 18
type input "700 0005 4412 7107"
type input "090.631.035-06"
type input "30/[DATE]"
type input "[PERSON_NAME]"
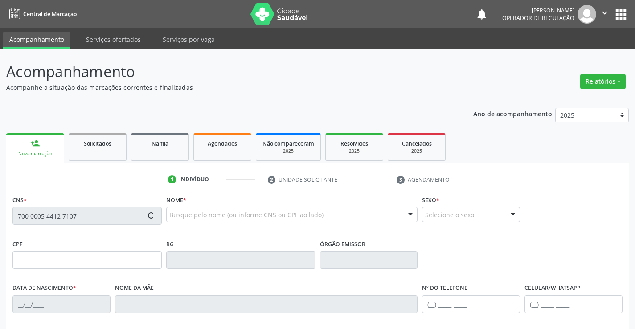
type input "[PHONE_NUMBER]"
type input "51"
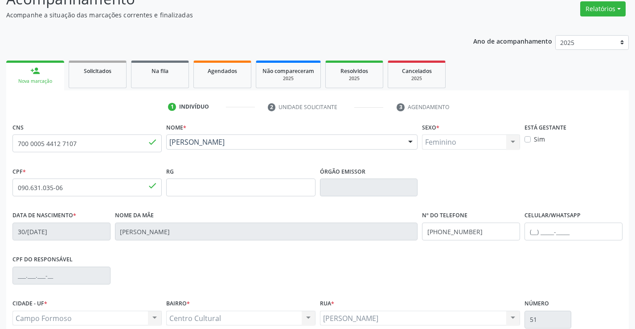
scroll to position [89, 0]
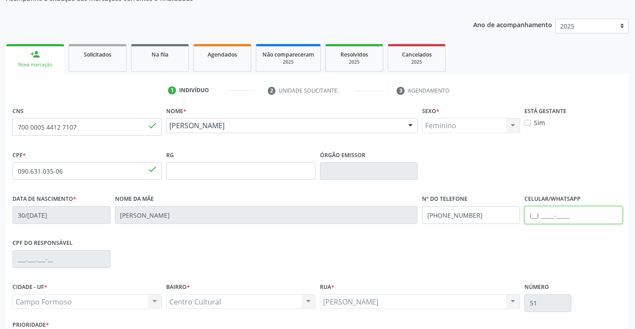
click at [535, 216] on input "text" at bounding box center [574, 215] width 98 height 18
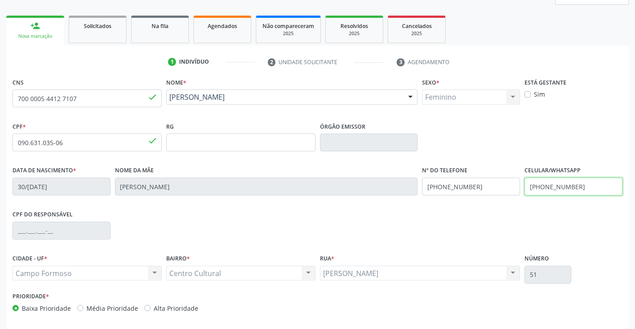
scroll to position [154, 0]
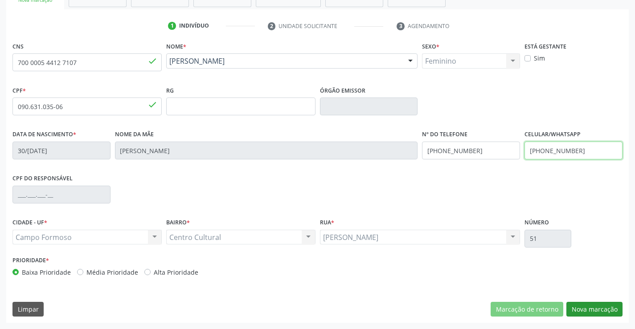
type input "[PHONE_NUMBER]"
click at [589, 312] on button "Nova marcação" at bounding box center [594, 309] width 56 height 15
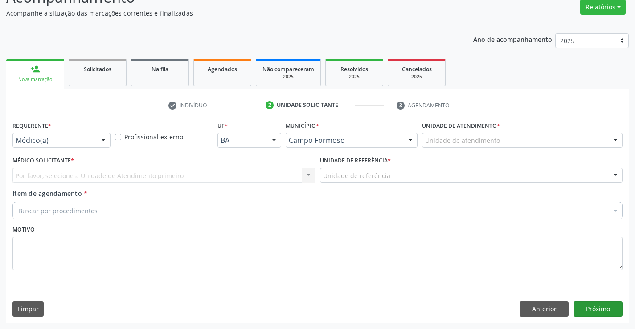
scroll to position [74, 0]
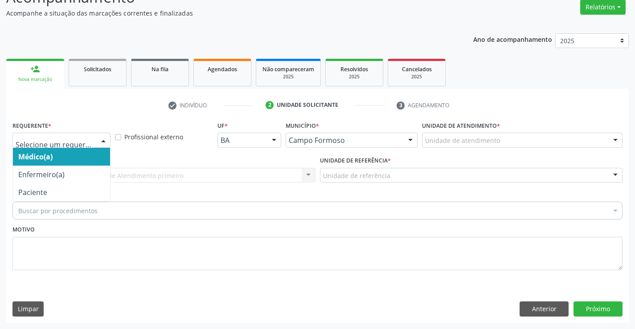
click at [94, 141] on div at bounding box center [61, 140] width 98 height 15
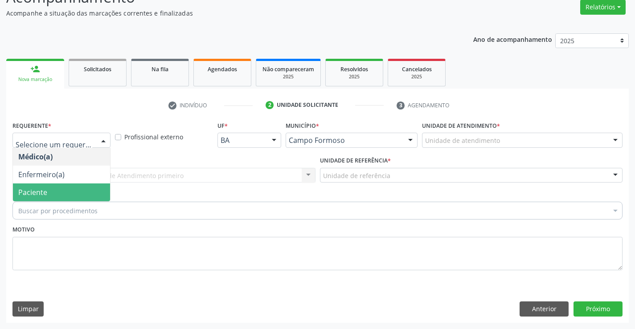
drag, startPoint x: 80, startPoint y: 199, endPoint x: 88, endPoint y: 181, distance: 19.6
click at [80, 197] on span "Paciente" at bounding box center [61, 193] width 97 height 18
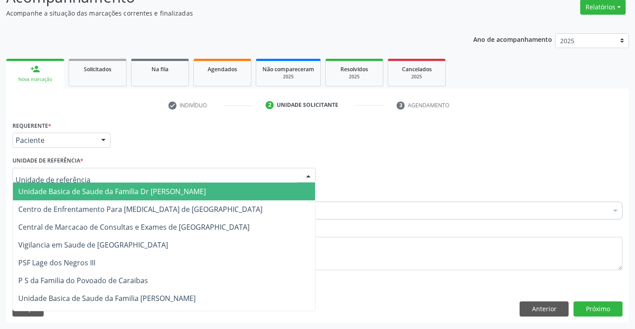
click at [91, 177] on div at bounding box center [163, 175] width 303 height 15
click at [89, 191] on span "Unidade Basica de Saude da Familia Dr [PERSON_NAME]" at bounding box center [112, 192] width 188 height 10
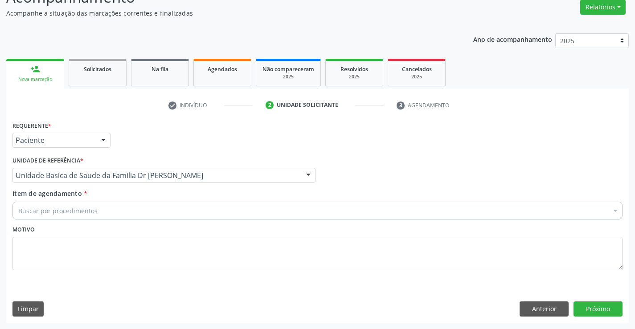
drag, startPoint x: 95, startPoint y: 211, endPoint x: 110, endPoint y: 205, distance: 15.7
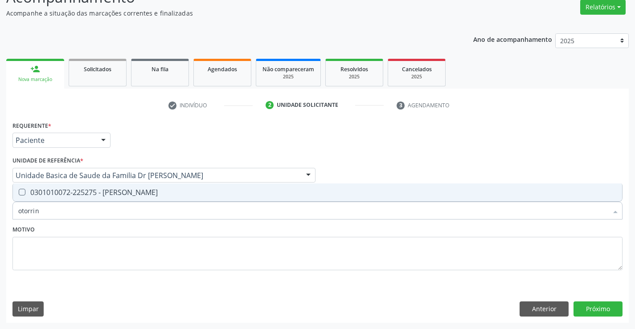
type input "otorrino"
click at [156, 191] on div "0301010072-225275 - Médico Otorrinolaringologista" at bounding box center [317, 192] width 599 height 7
checkbox Otorrinolaringologista "true"
click at [155, 240] on textarea at bounding box center [317, 254] width 610 height 34
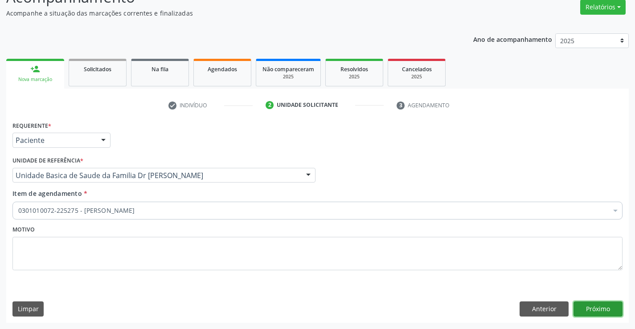
click at [595, 308] on button "Próximo" at bounding box center [598, 309] width 49 height 15
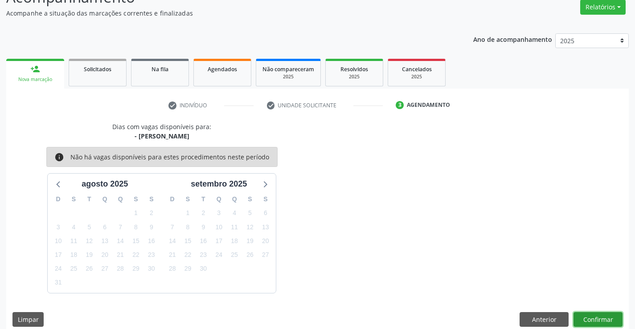
click at [587, 315] on button "Confirmar" at bounding box center [598, 319] width 49 height 15
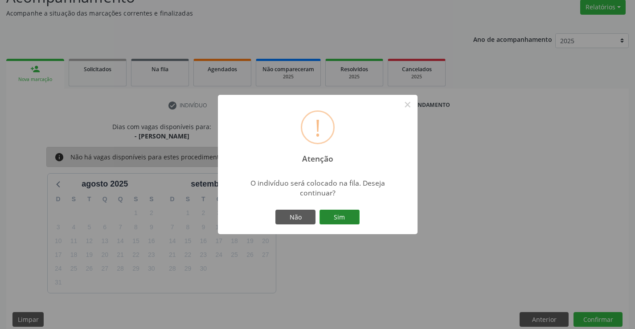
click at [350, 213] on button "Sim" at bounding box center [340, 217] width 40 height 15
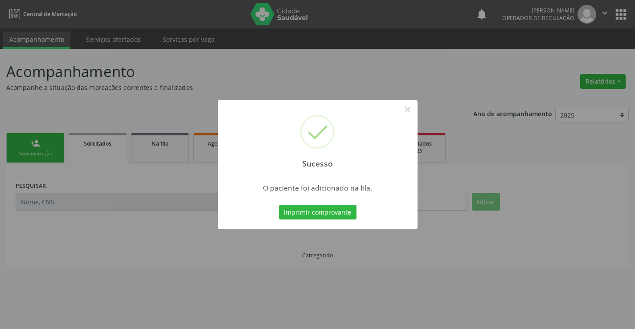
scroll to position [0, 0]
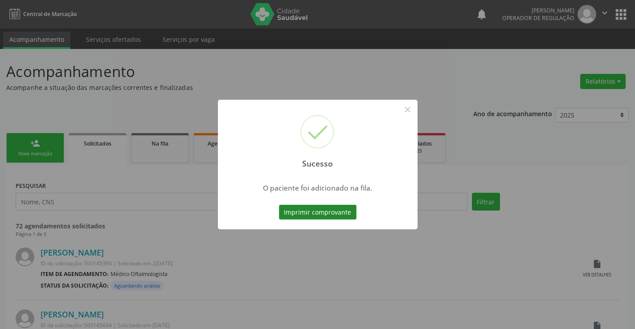
click at [347, 209] on button "Imprimir comprovante" at bounding box center [318, 212] width 78 height 15
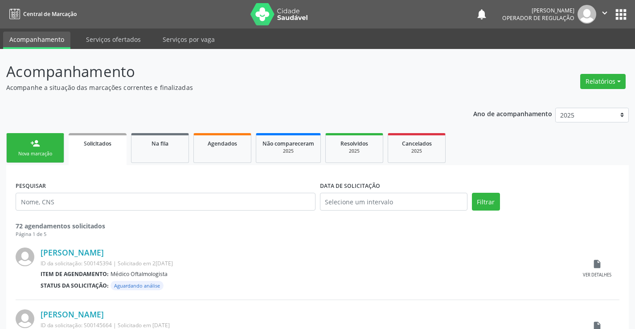
click at [54, 149] on link "person_add Nova marcação" at bounding box center [35, 148] width 58 height 30
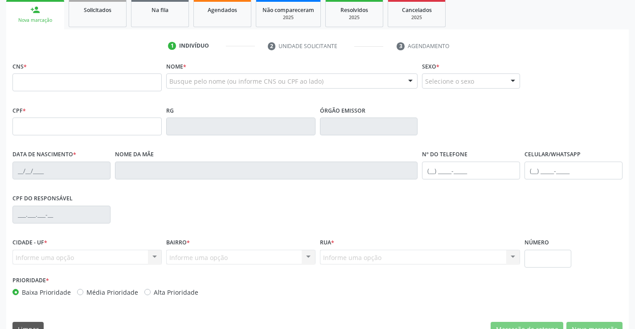
scroll to position [89, 0]
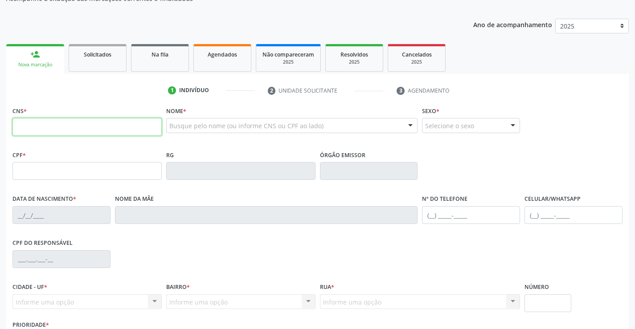
click at [48, 127] on input "text" at bounding box center [86, 127] width 149 height 18
type input "700 9059 8886 0296"
type input "257773762"
type input "15/04/1982"
type input "(74) 99101-9767"
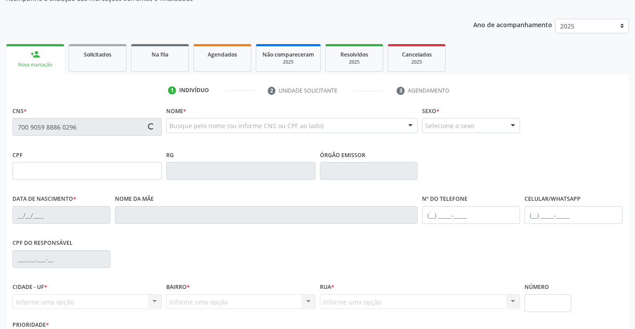
type input "(74) 99101-9767"
type input "004.595.805-07"
type input "17"
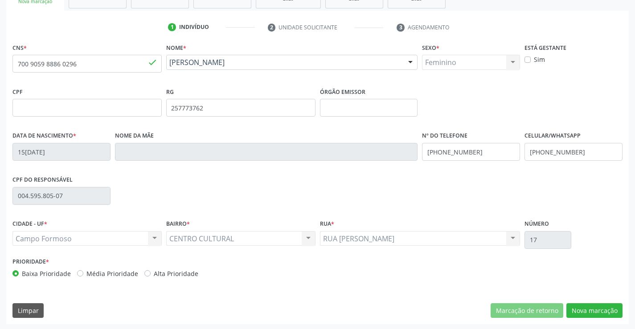
scroll to position [154, 0]
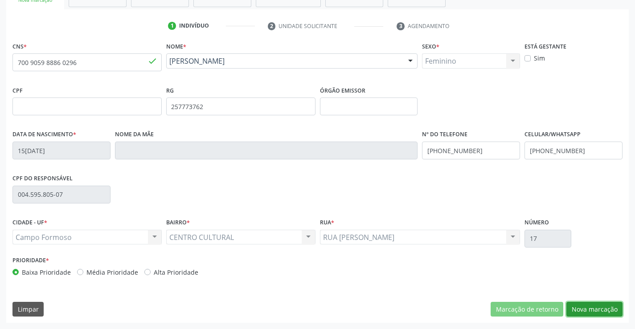
click at [589, 309] on button "Nova marcação" at bounding box center [594, 309] width 56 height 15
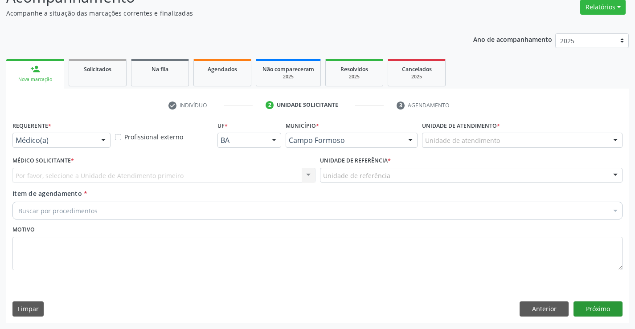
scroll to position [74, 0]
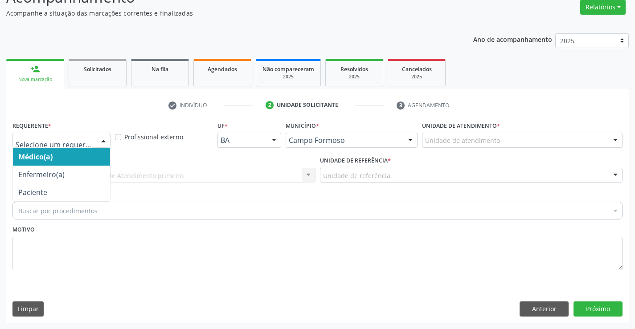
click at [95, 141] on div at bounding box center [61, 140] width 98 height 15
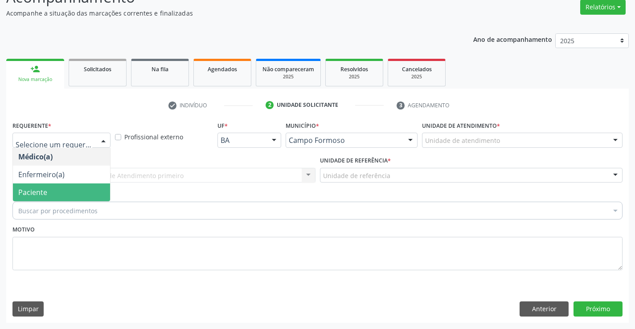
click at [71, 196] on span "Paciente" at bounding box center [61, 193] width 97 height 18
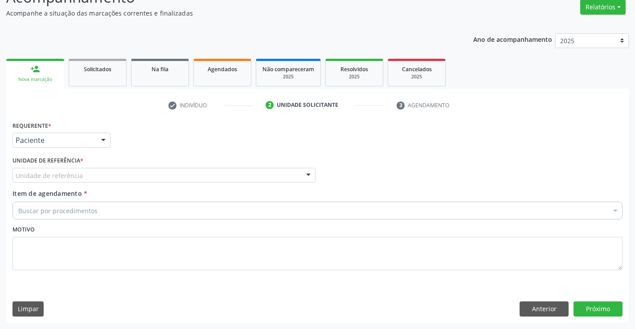
click at [101, 170] on div "Unidade de referência" at bounding box center [163, 175] width 303 height 15
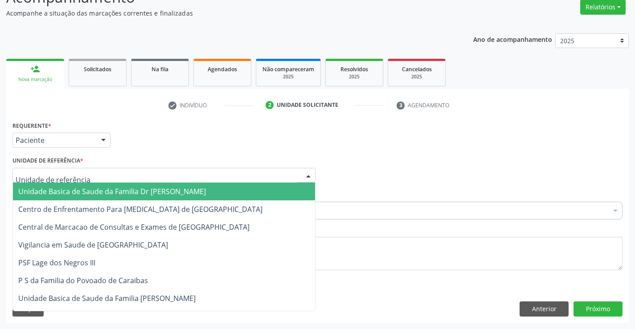
click at [100, 192] on span "Unidade Basica de Saude da Familia Dr [PERSON_NAME]" at bounding box center [112, 192] width 188 height 10
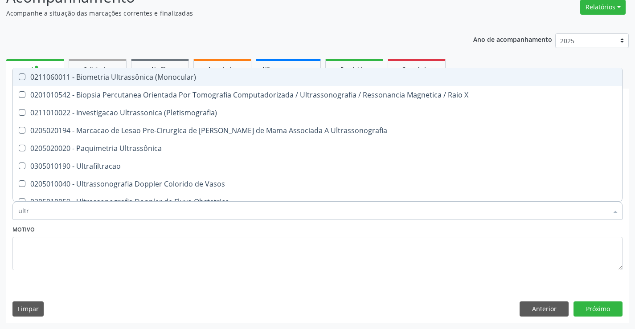
type input "ultra"
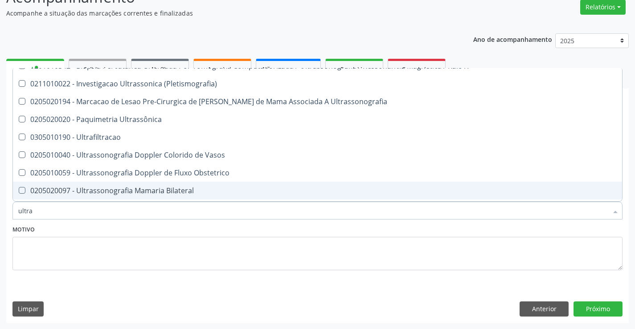
scroll to position [45, 0]
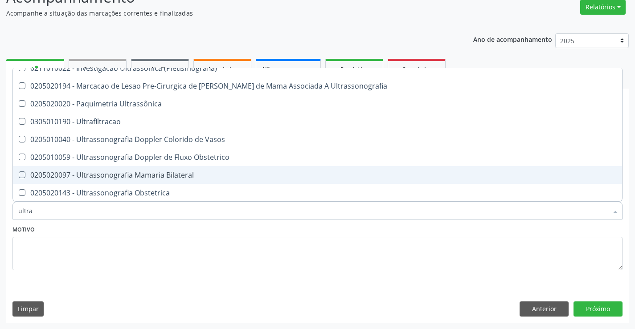
click at [120, 176] on div "0205020097 - Ultrassonografia Mamaria Bilateral" at bounding box center [317, 175] width 599 height 7
checkbox Bilateral "true"
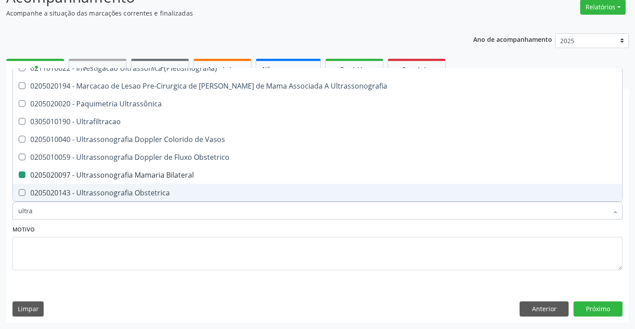
click at [123, 225] on div "Motivo" at bounding box center [317, 246] width 610 height 47
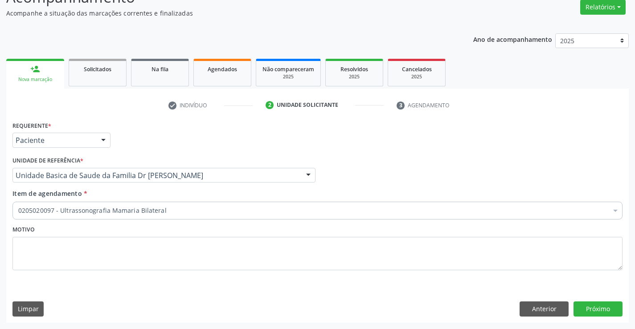
scroll to position [0, 0]
click at [591, 304] on button "Próximo" at bounding box center [598, 309] width 49 height 15
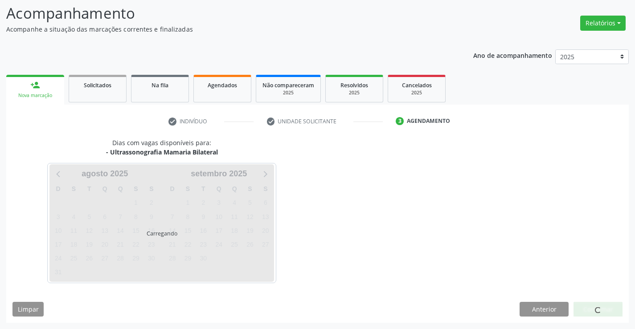
scroll to position [58, 0]
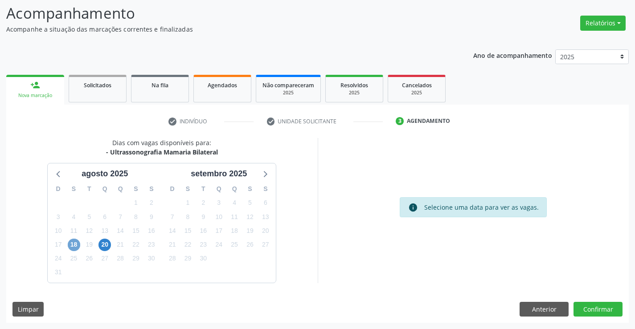
click at [74, 246] on span "18" at bounding box center [74, 245] width 12 height 12
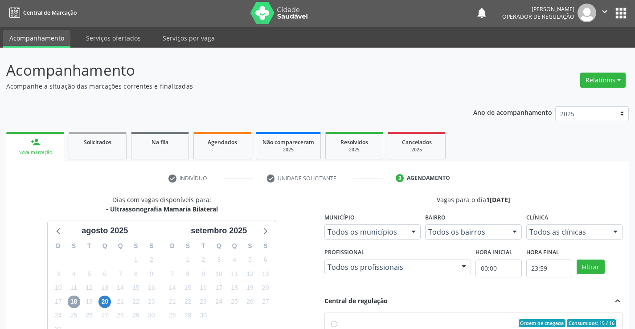
scroll to position [0, 0]
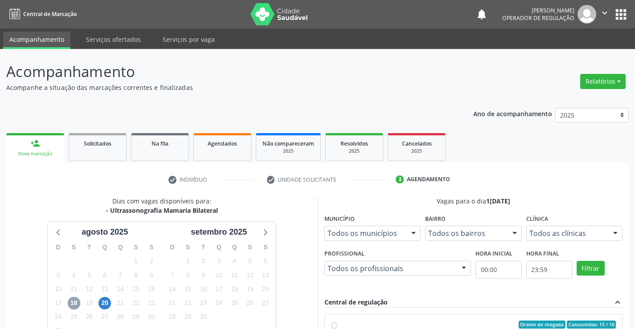
click at [605, 10] on icon "" at bounding box center [605, 13] width 10 height 10
click at [567, 55] on link "Sair" at bounding box center [582, 54] width 62 height 12
